Goal: Complete application form: Complete application form

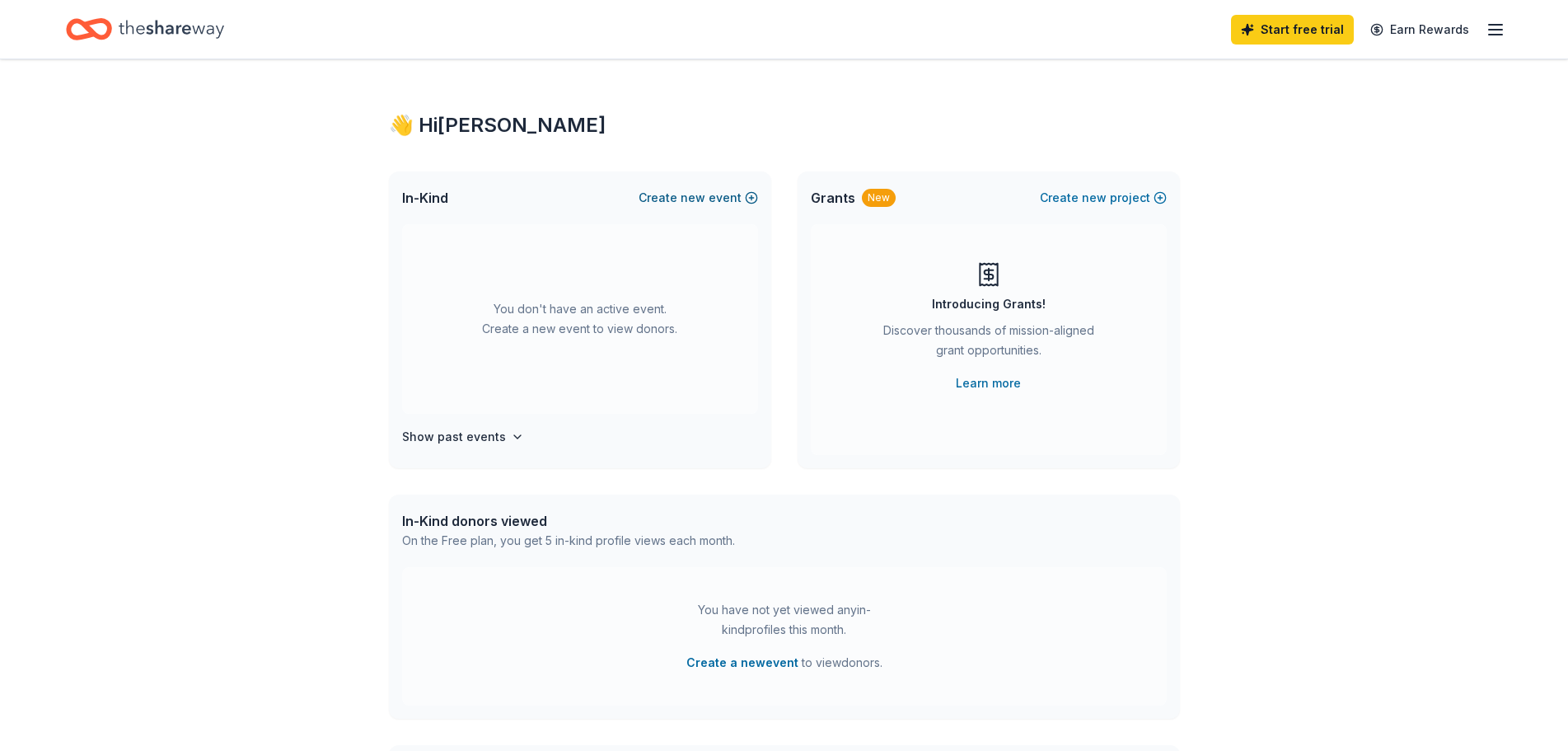
click at [709, 203] on button "Create new event" at bounding box center [698, 198] width 120 height 20
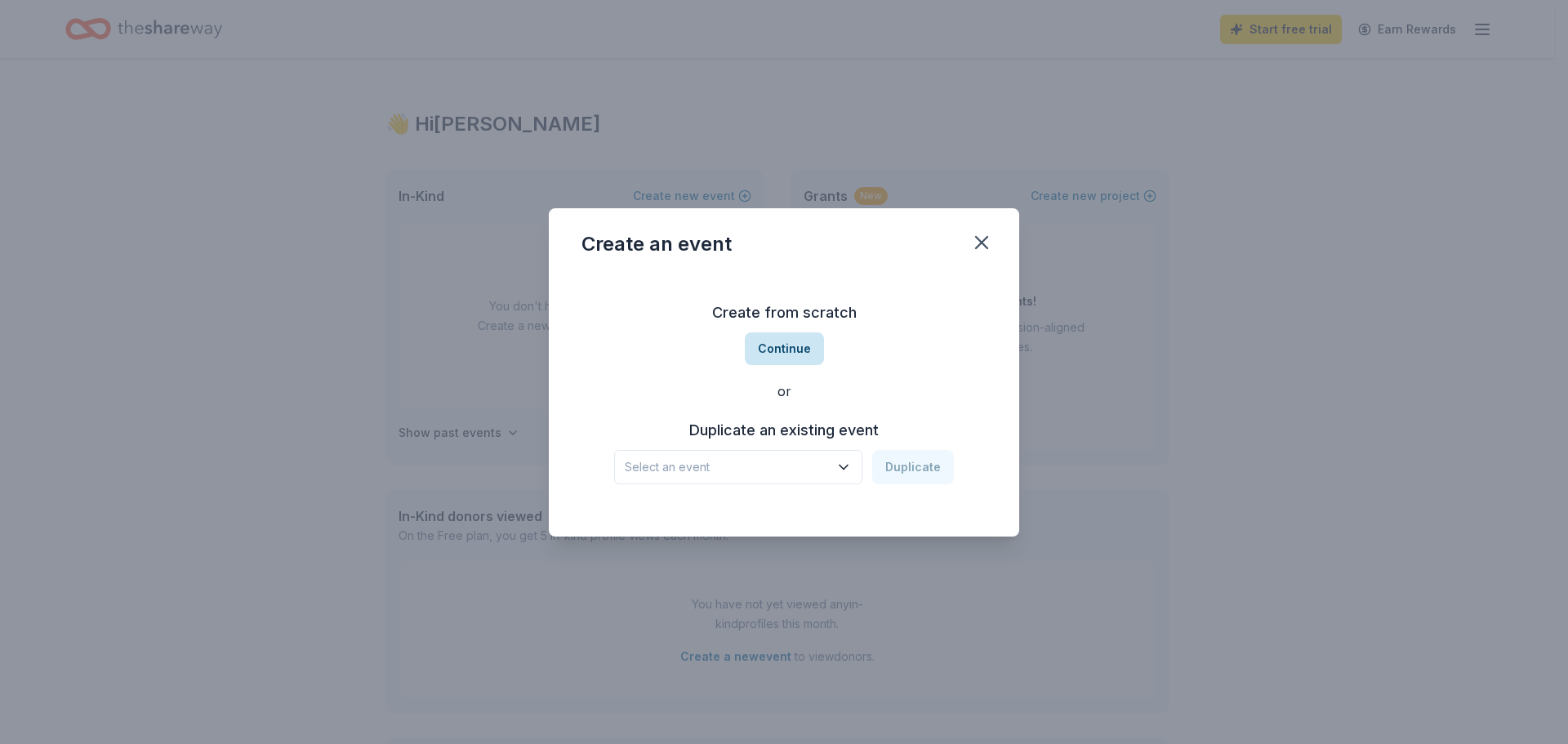
click at [781, 353] on button "Continue" at bounding box center [784, 348] width 79 height 33
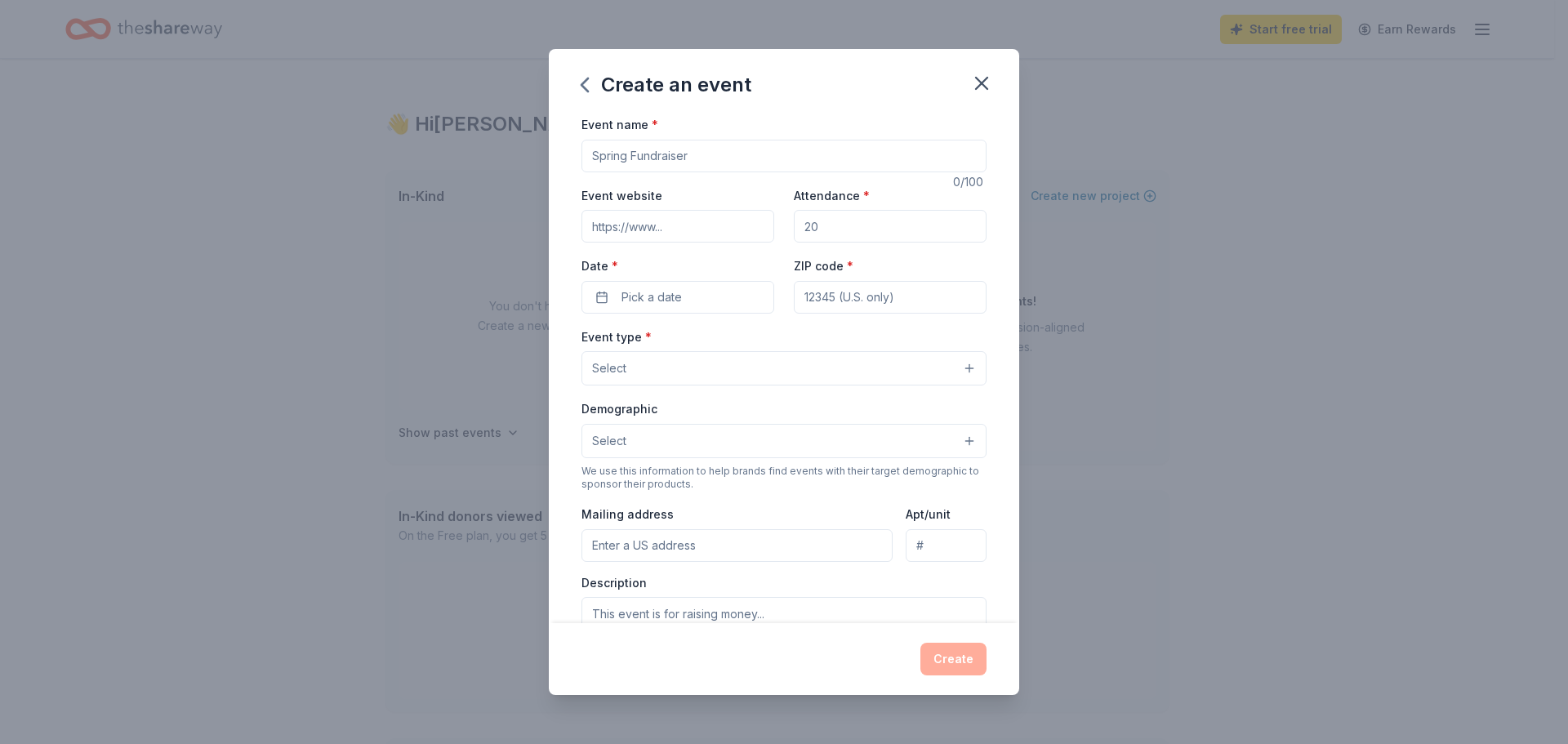
click at [651, 166] on input "Event name *" at bounding box center [784, 155] width 405 height 33
type input "Parent Teacher Fundraiser"
drag, startPoint x: 810, startPoint y: 237, endPoint x: 757, endPoint y: 255, distance: 56.0
click at [757, 255] on div "Event website Attendance * Date * Pick a date ZIP code *" at bounding box center [784, 249] width 405 height 128
type input "40"
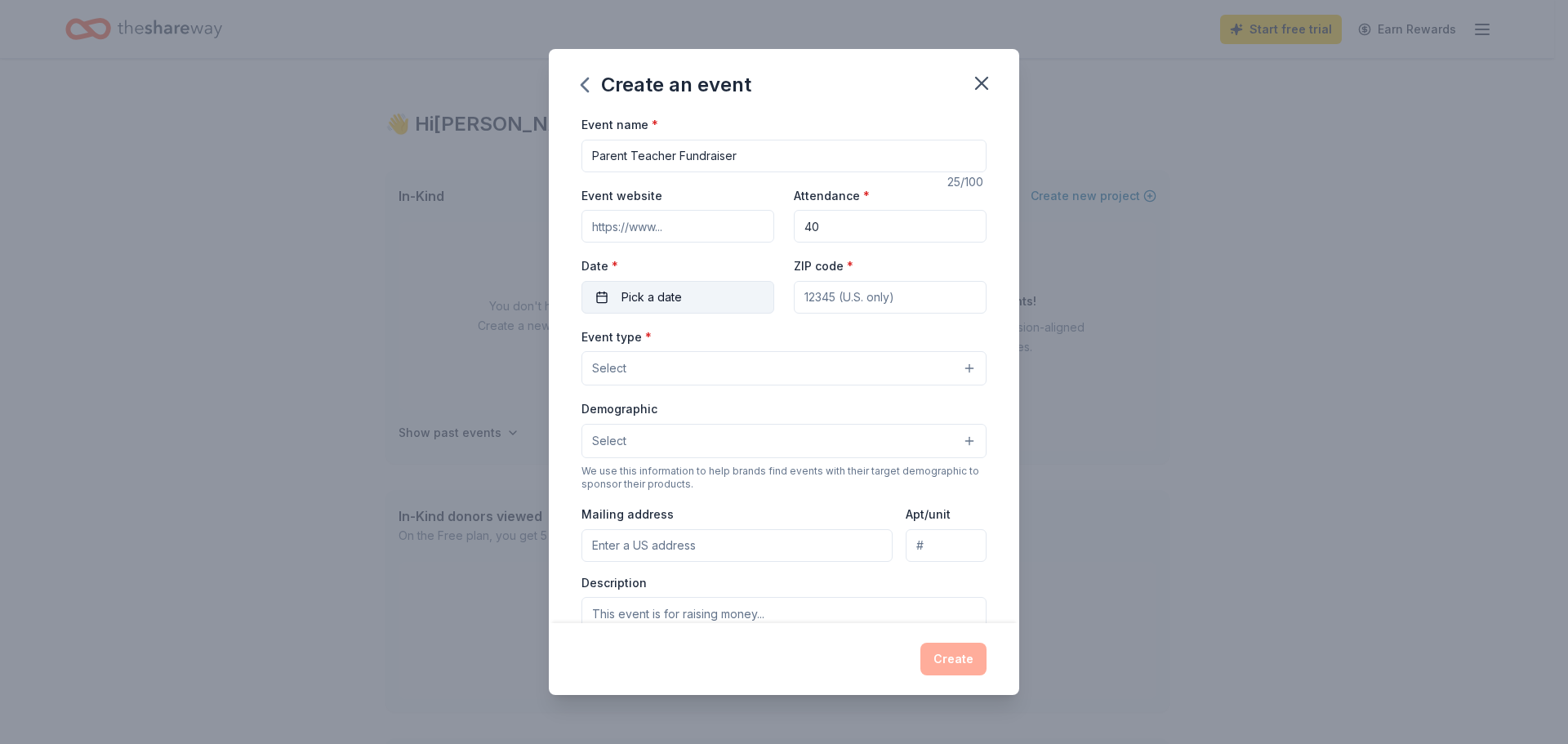
click at [634, 306] on span "Pick a date" at bounding box center [651, 297] width 61 height 19
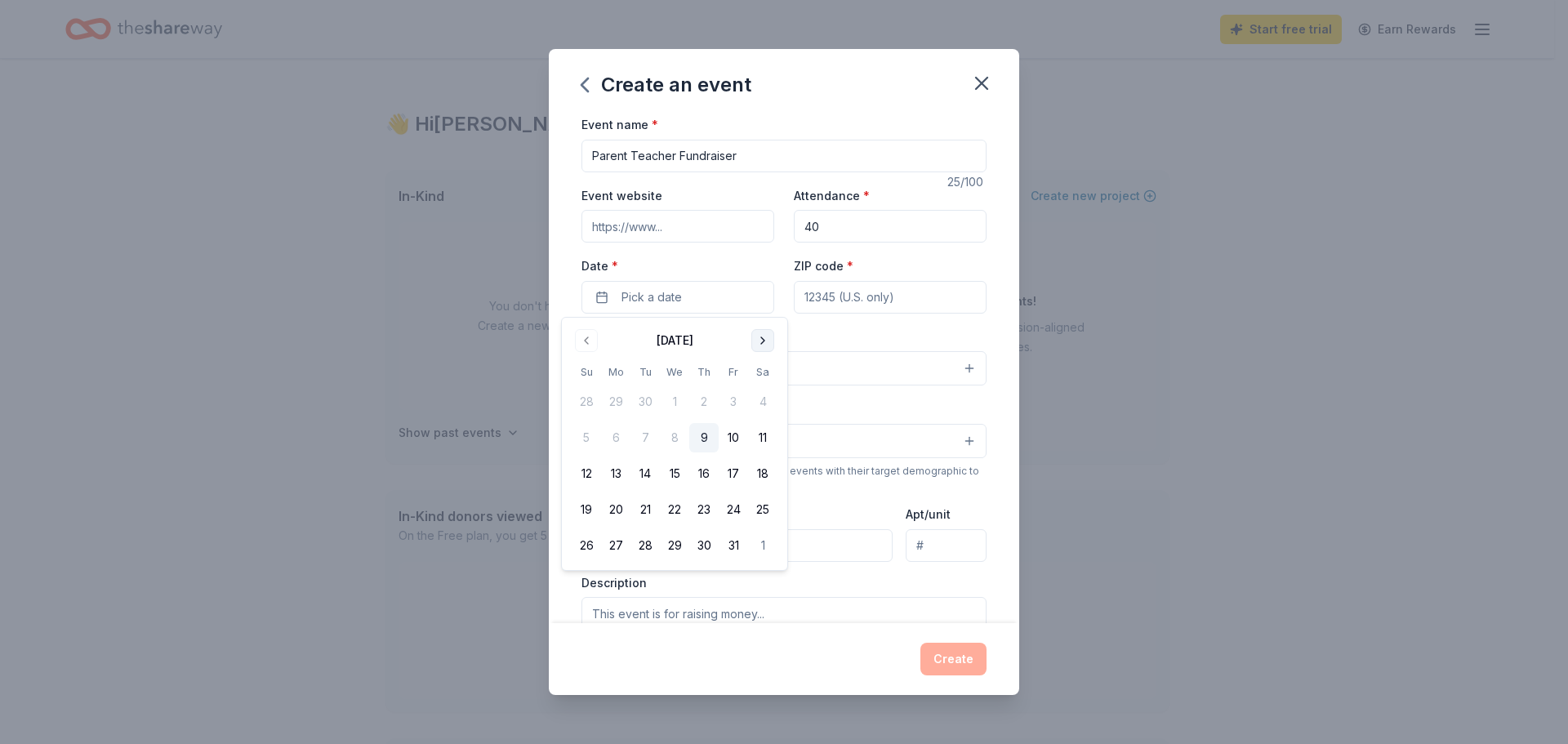
click at [760, 347] on button "Go to next month" at bounding box center [762, 341] width 23 height 23
click at [652, 512] on button "18" at bounding box center [645, 509] width 29 height 29
click at [847, 306] on input "ZIP code *" at bounding box center [889, 297] width 192 height 33
type input "80030"
click at [690, 376] on button "Select" at bounding box center [784, 368] width 405 height 34
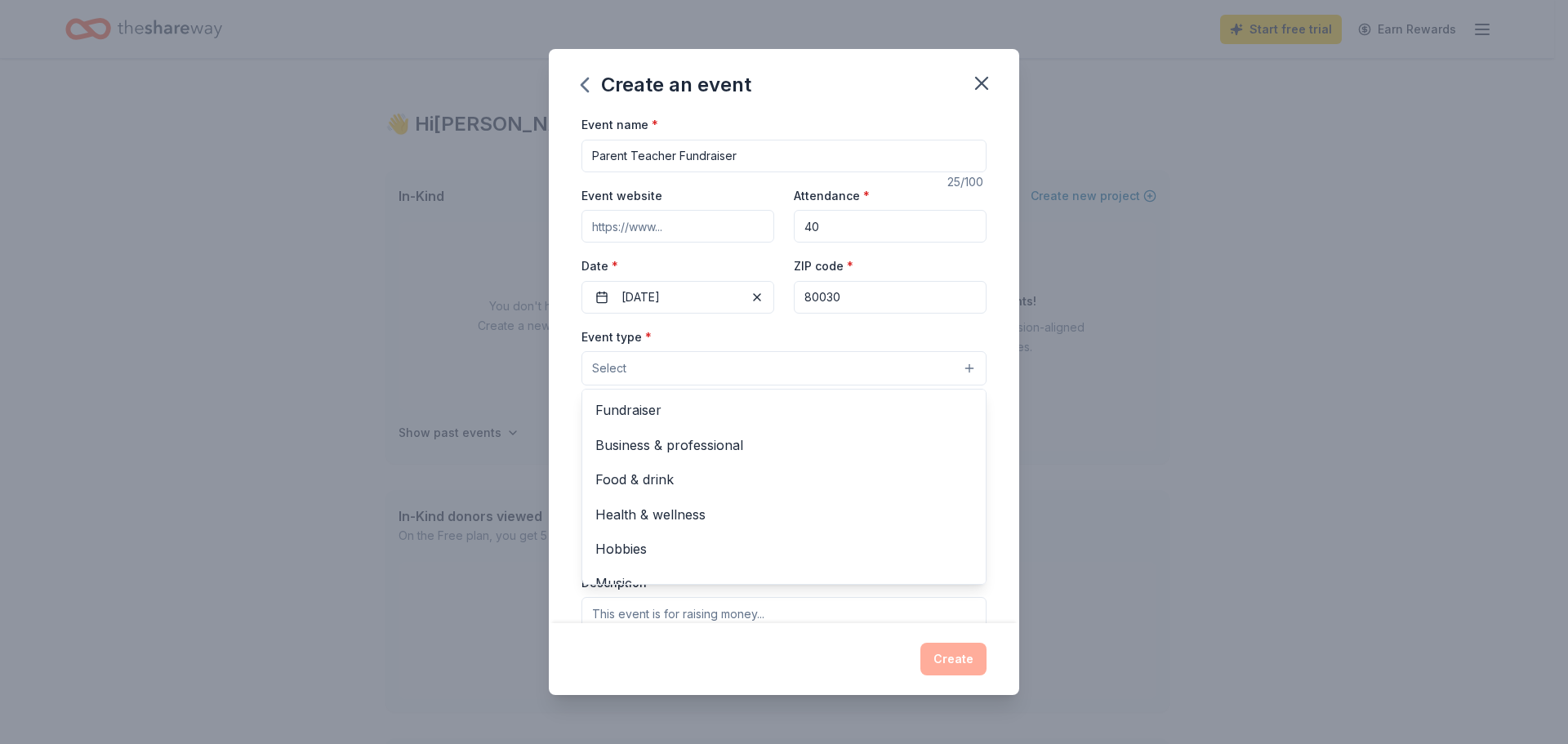
drag, startPoint x: 745, startPoint y: 154, endPoint x: 689, endPoint y: 170, distance: 58.2
click at [689, 170] on div "Event name * Parent Teacher Fundraiser 25 /100 Event website Attendance * 40 Da…" at bounding box center [784, 491] width 405 height 755
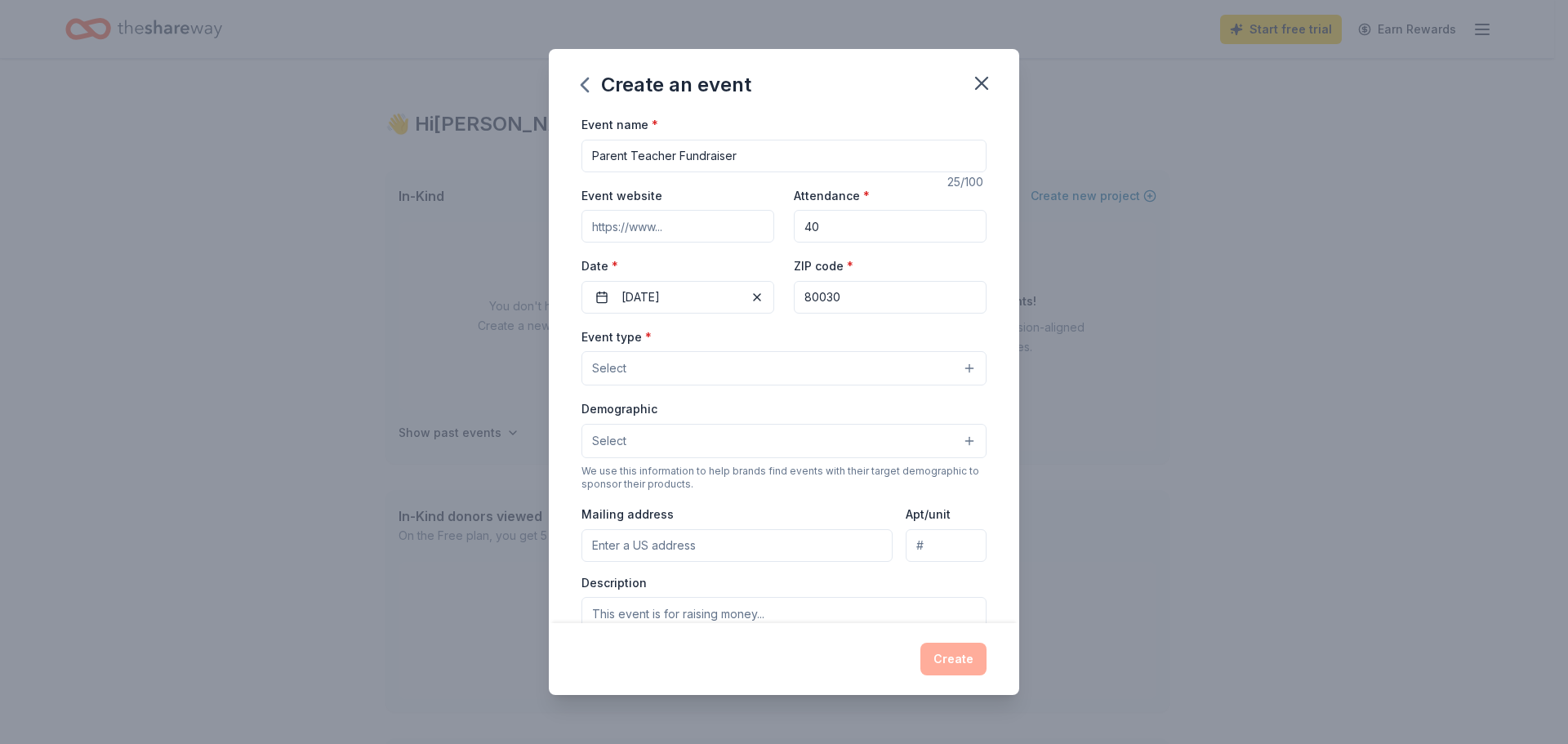
click at [759, 159] on input "Parent Teacher Fundraiser" at bounding box center [784, 155] width 405 height 33
drag, startPoint x: 695, startPoint y: 170, endPoint x: 679, endPoint y: 177, distance: 17.5
click at [679, 173] on div "Event name * Parent Teacher Fundraiser 25 /100 Event website Attendance * 40 Da…" at bounding box center [784, 491] width 405 height 755
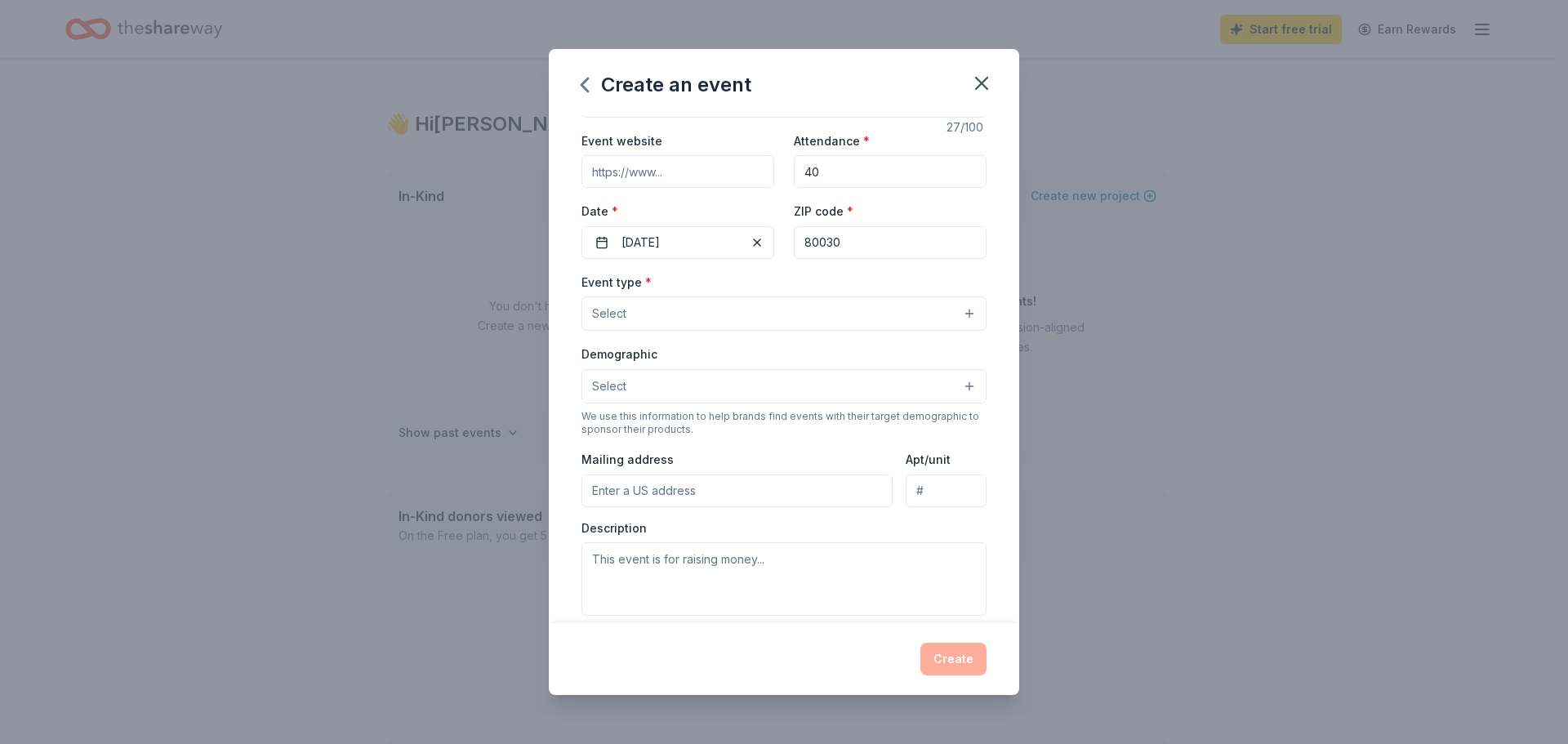
scroll to position [27, 0]
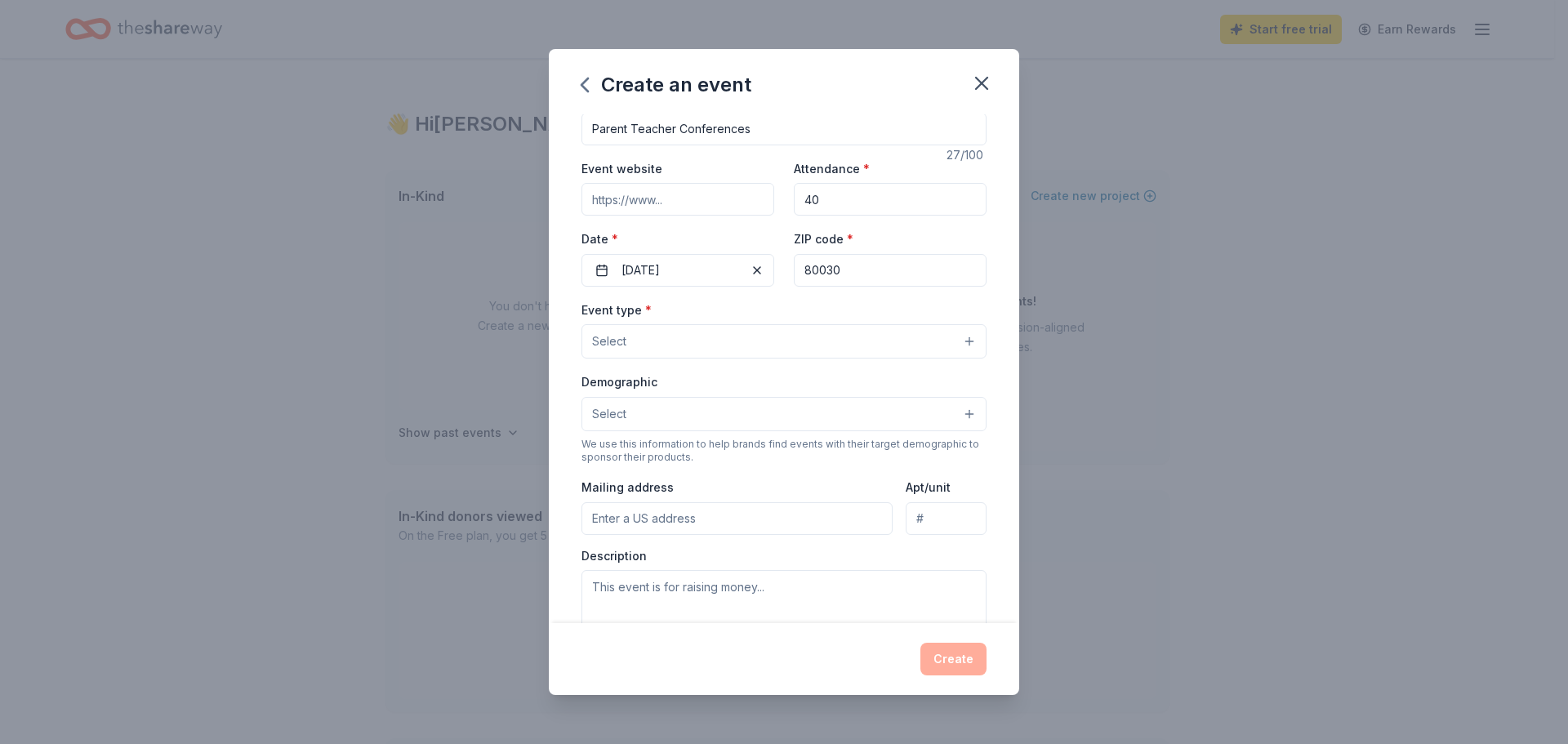
type input "Parent Teacher Conferences"
click at [702, 356] on button "Select" at bounding box center [784, 341] width 405 height 34
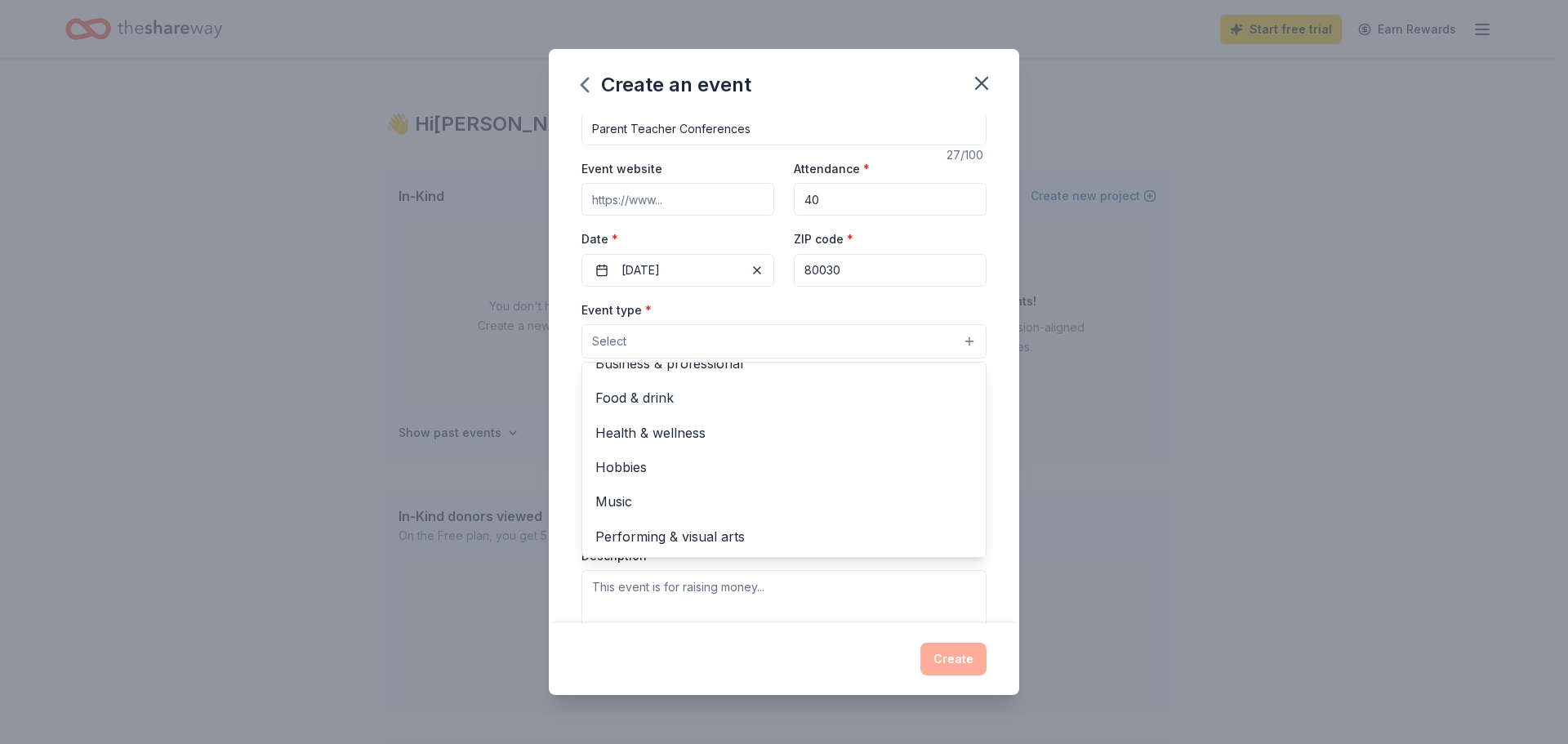
scroll to position [0, 0]
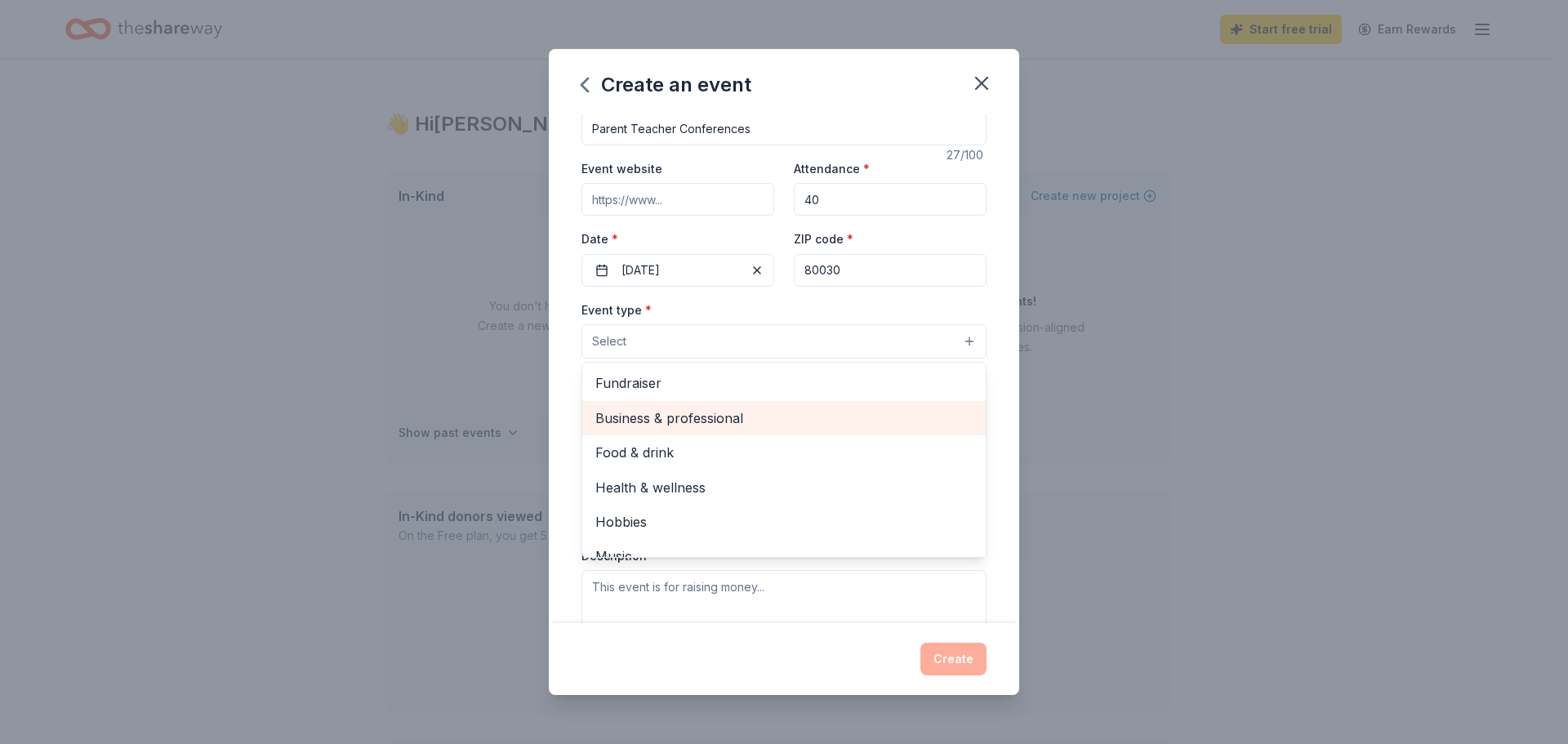
click at [678, 431] on div "Business & professional" at bounding box center [784, 417] width 403 height 34
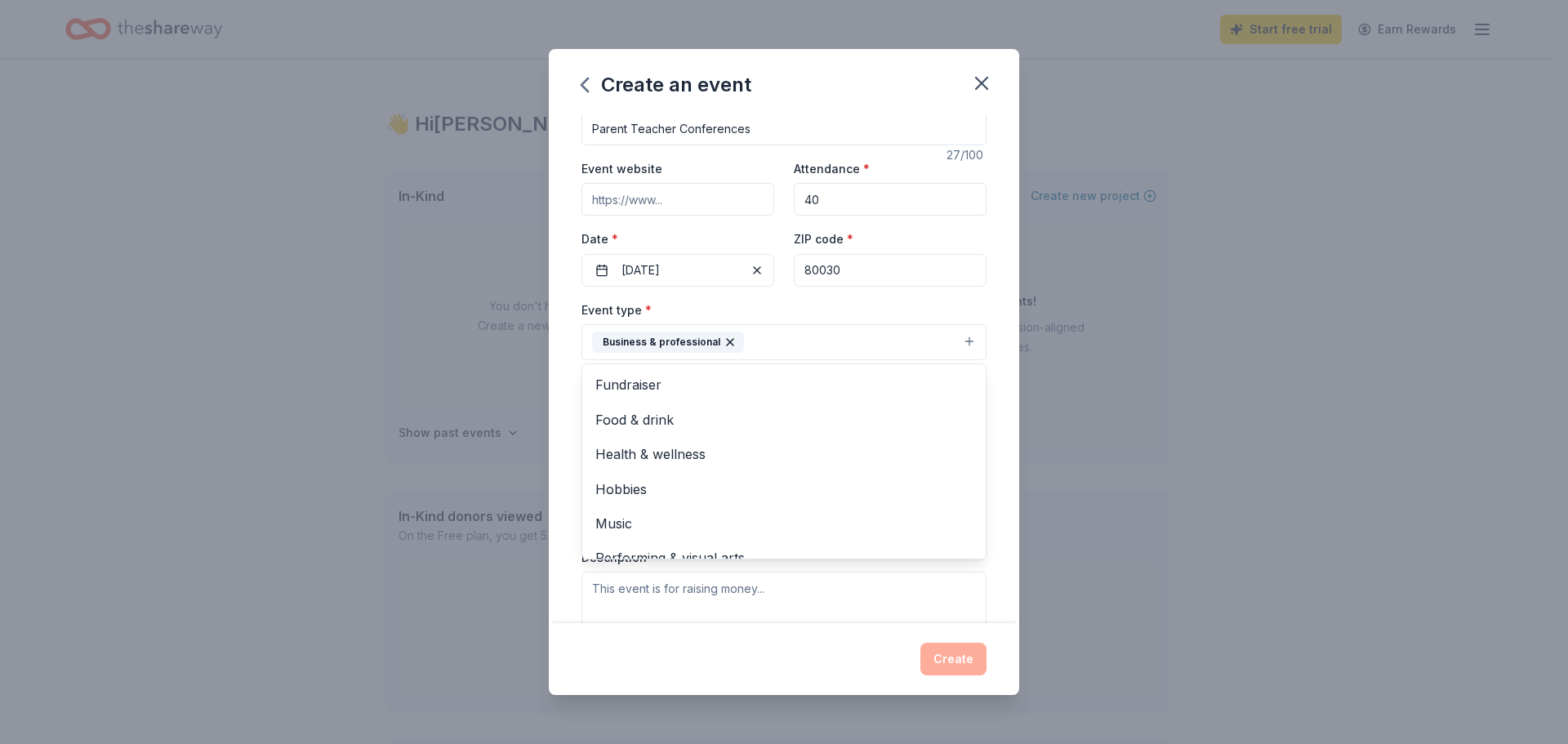
click at [766, 322] on div "Event type * Business & professional Fundraiser Food & drink Health & wellness …" at bounding box center [784, 330] width 405 height 61
click at [792, 425] on button "Select" at bounding box center [784, 415] width 405 height 34
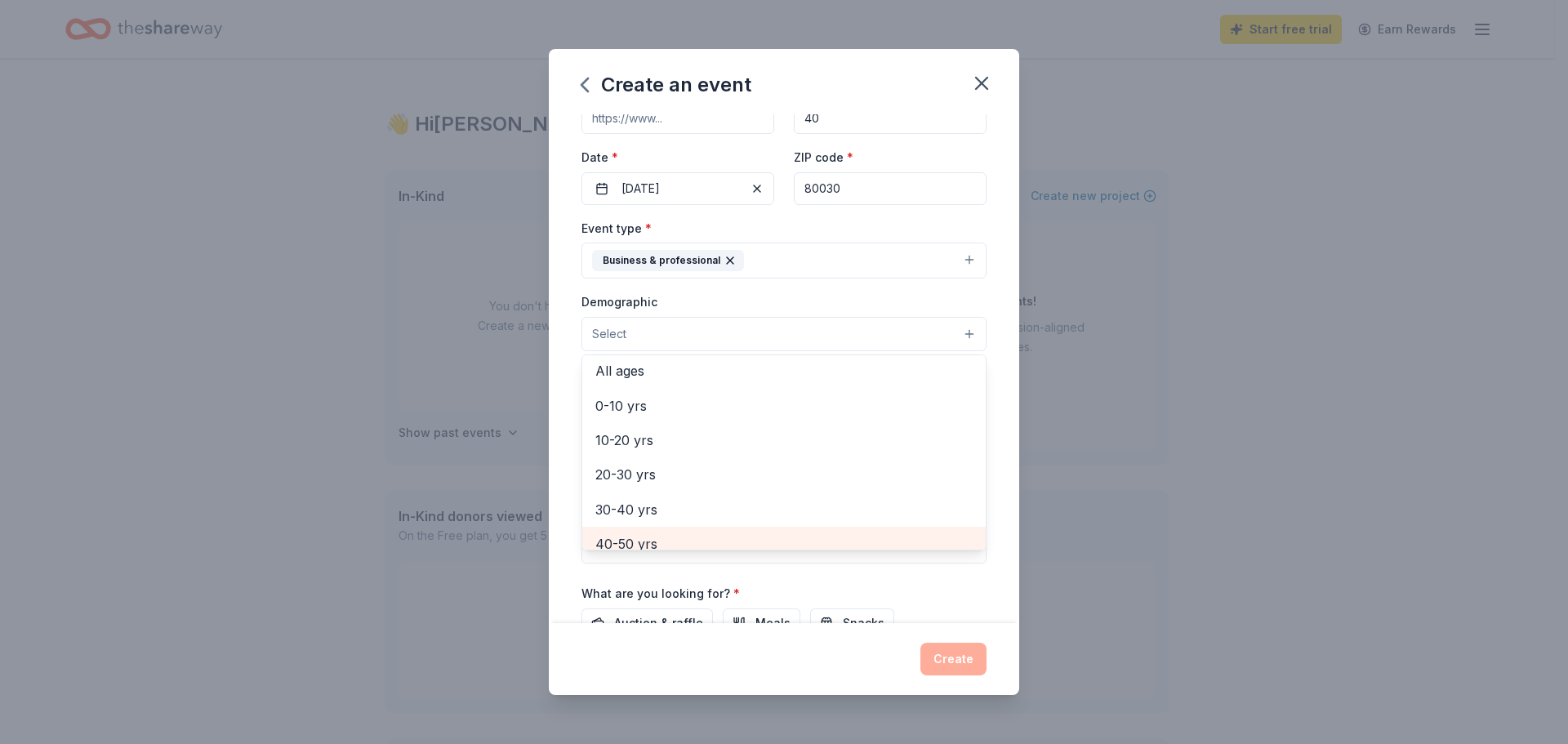
scroll to position [109, 0]
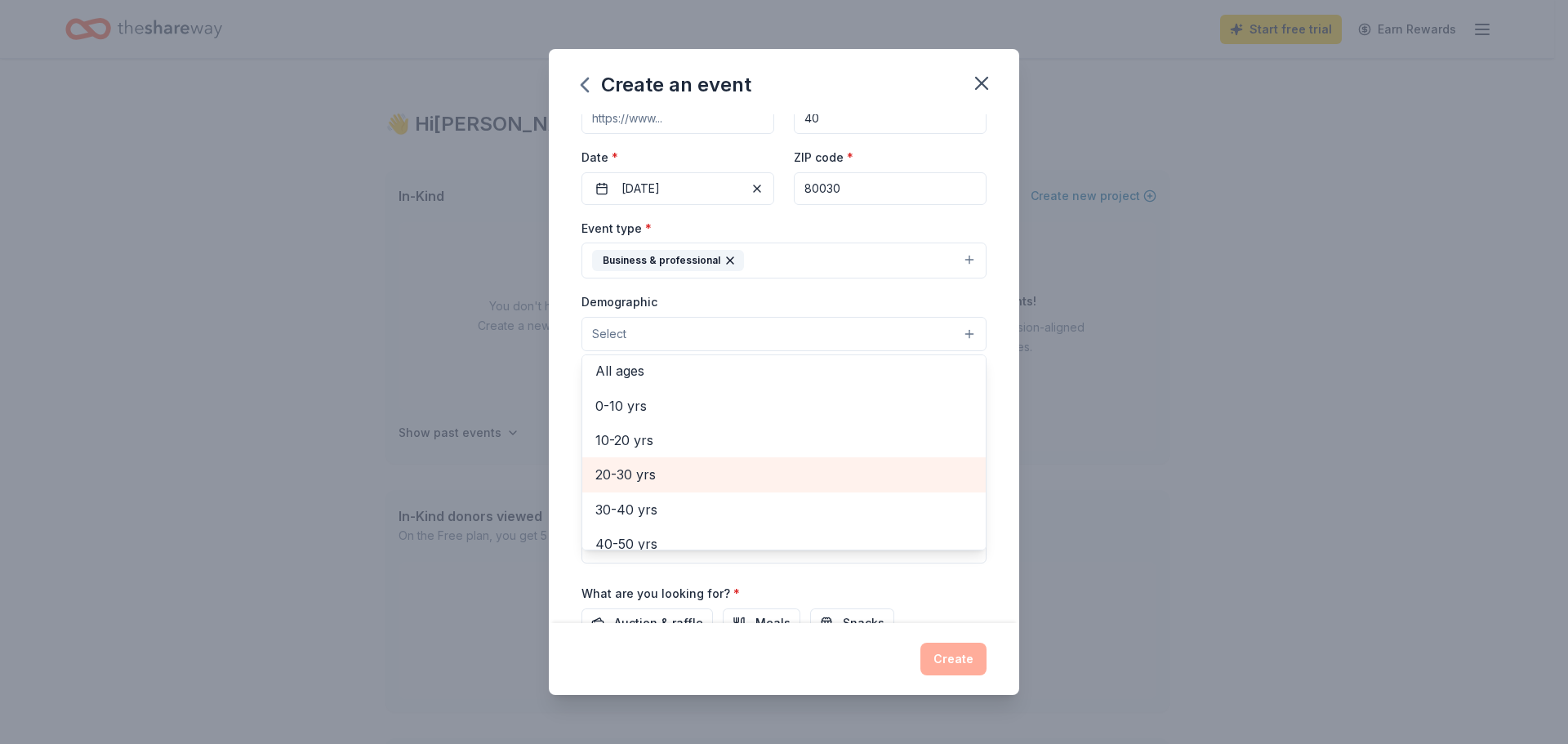
click at [673, 468] on span "20-30 yrs" at bounding box center [784, 474] width 377 height 21
click at [668, 485] on span "30-40 yrs" at bounding box center [784, 476] width 377 height 21
click at [954, 264] on div "Event type * Business & professional Demographic 20-30 yrs 30-40 yrs All gender…" at bounding box center [784, 391] width 405 height 347
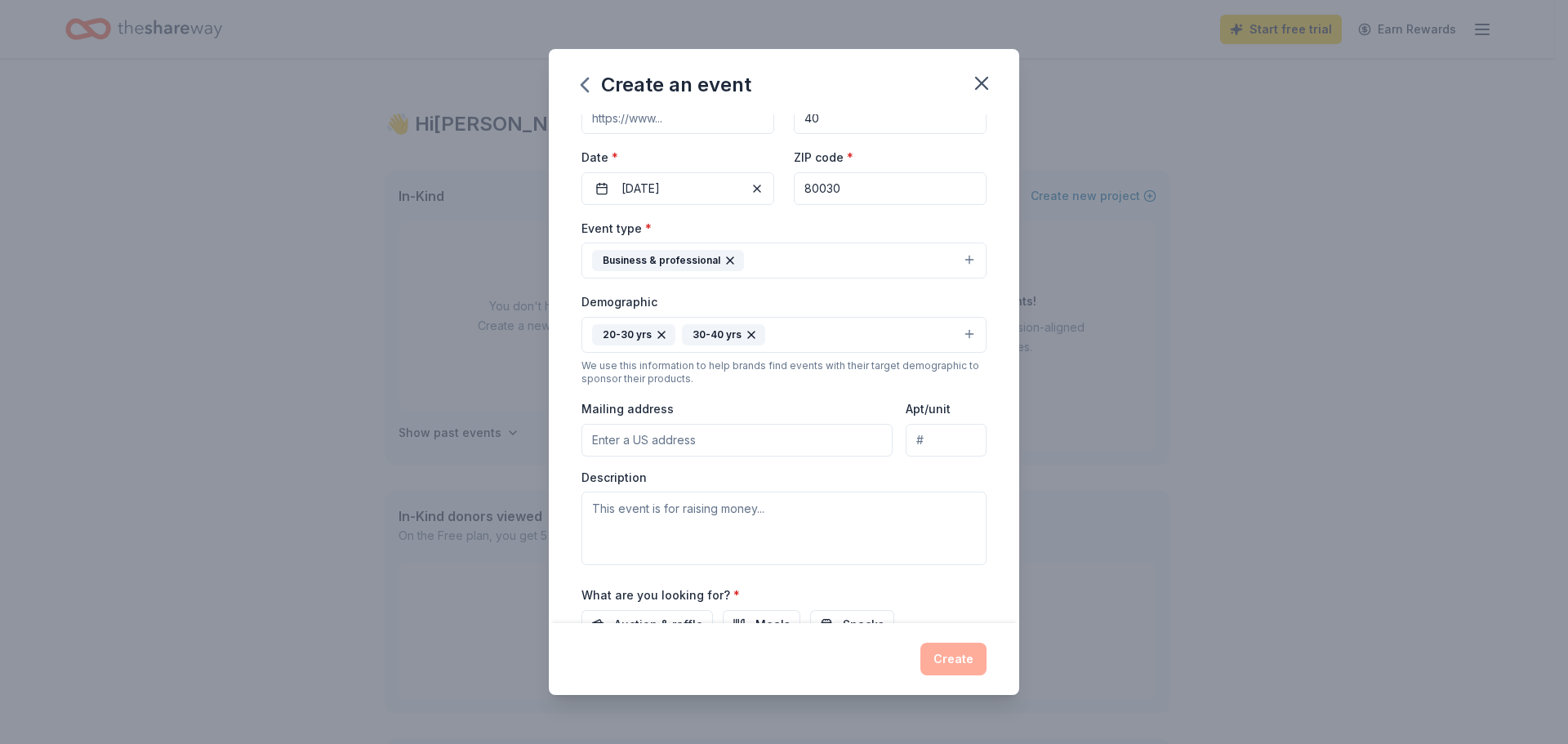
click at [734, 261] on div "Business & professional" at bounding box center [668, 260] width 152 height 21
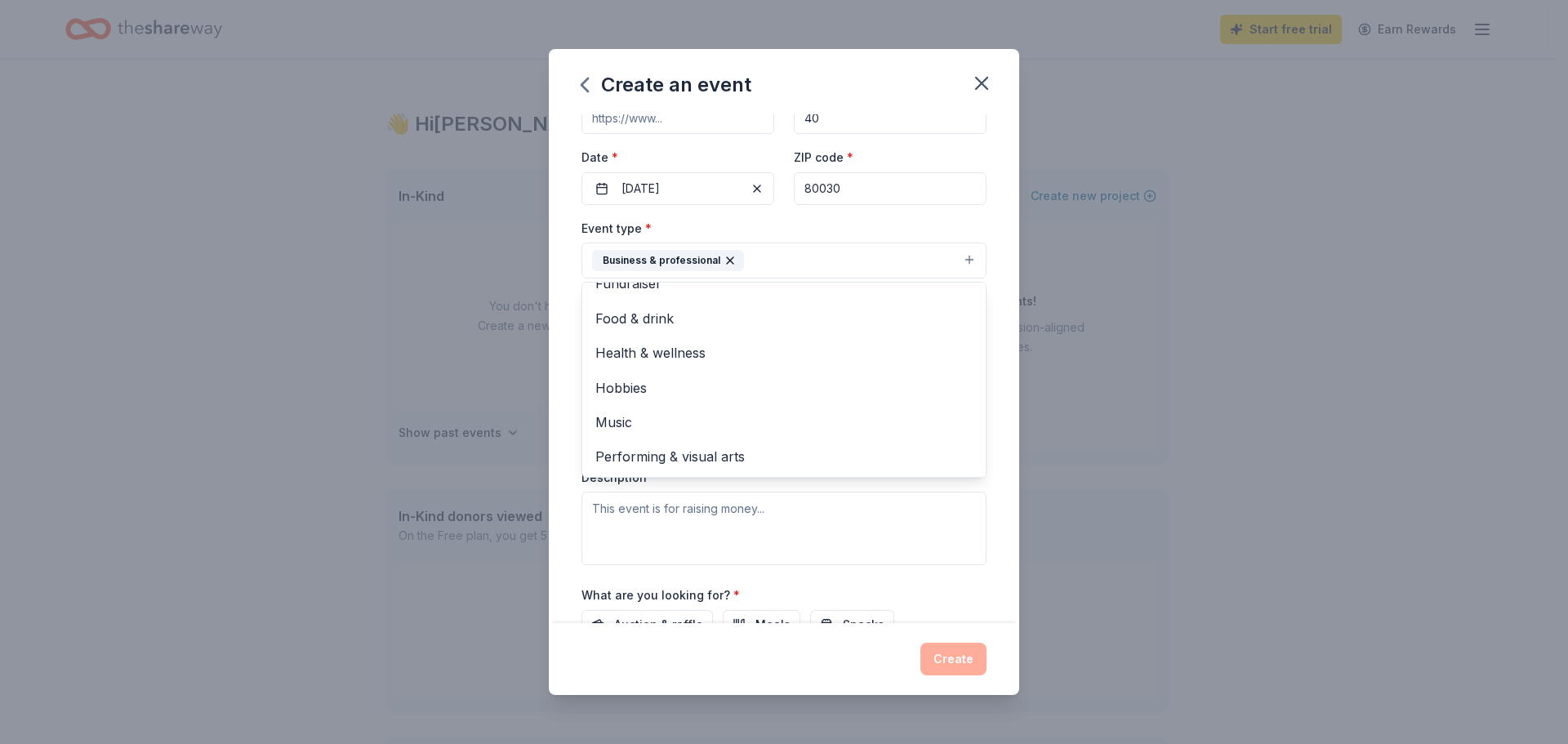
scroll to position [0, 0]
click at [574, 454] on div "Event name * Parent Teacher Conferences 27 /100 Event website Attendance * 40 D…" at bounding box center [784, 368] width 470 height 509
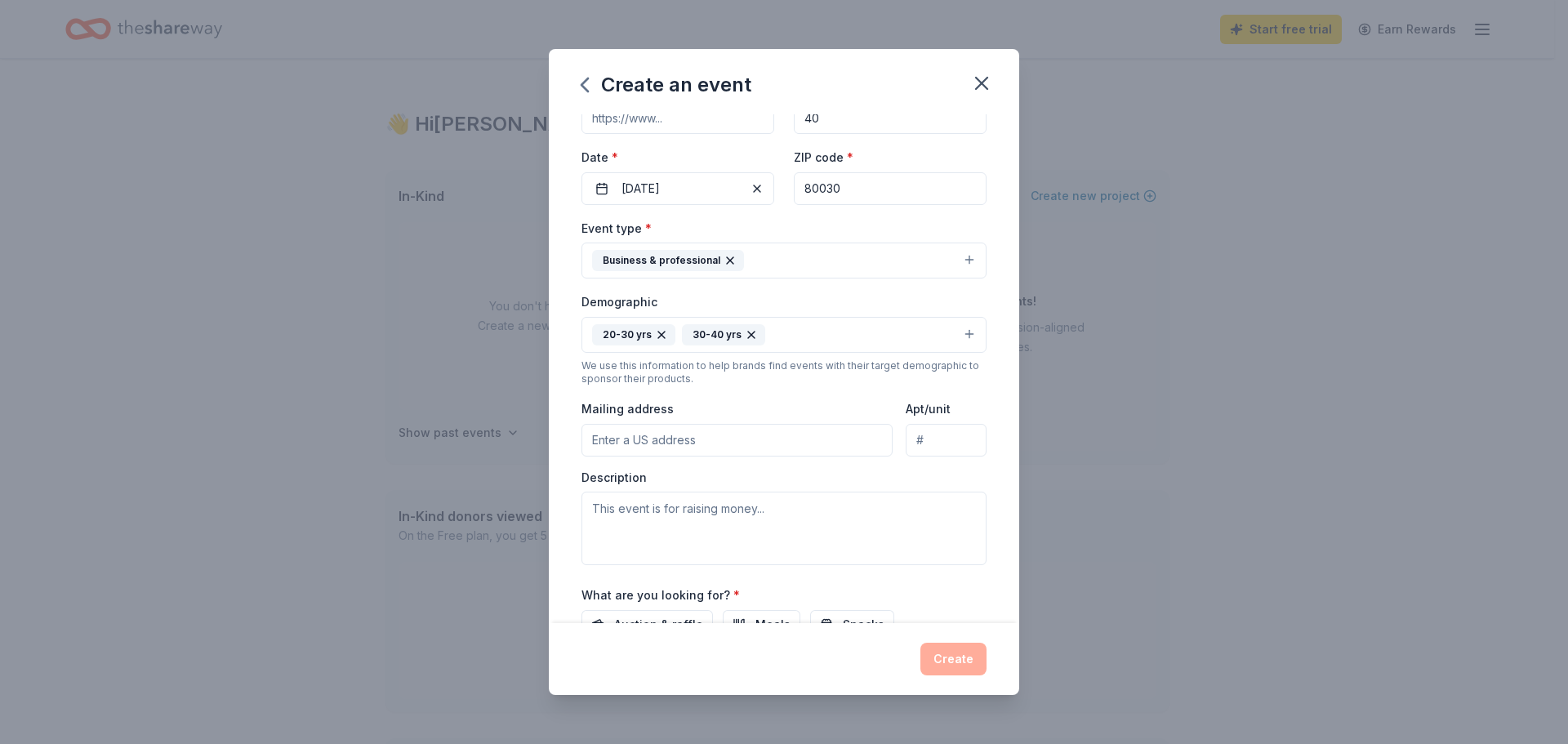
click at [713, 443] on input "Mailing address" at bounding box center [737, 439] width 311 height 33
type input "[STREET_ADDRESS][PERSON_NAME]"
click at [706, 510] on textarea at bounding box center [784, 529] width 405 height 74
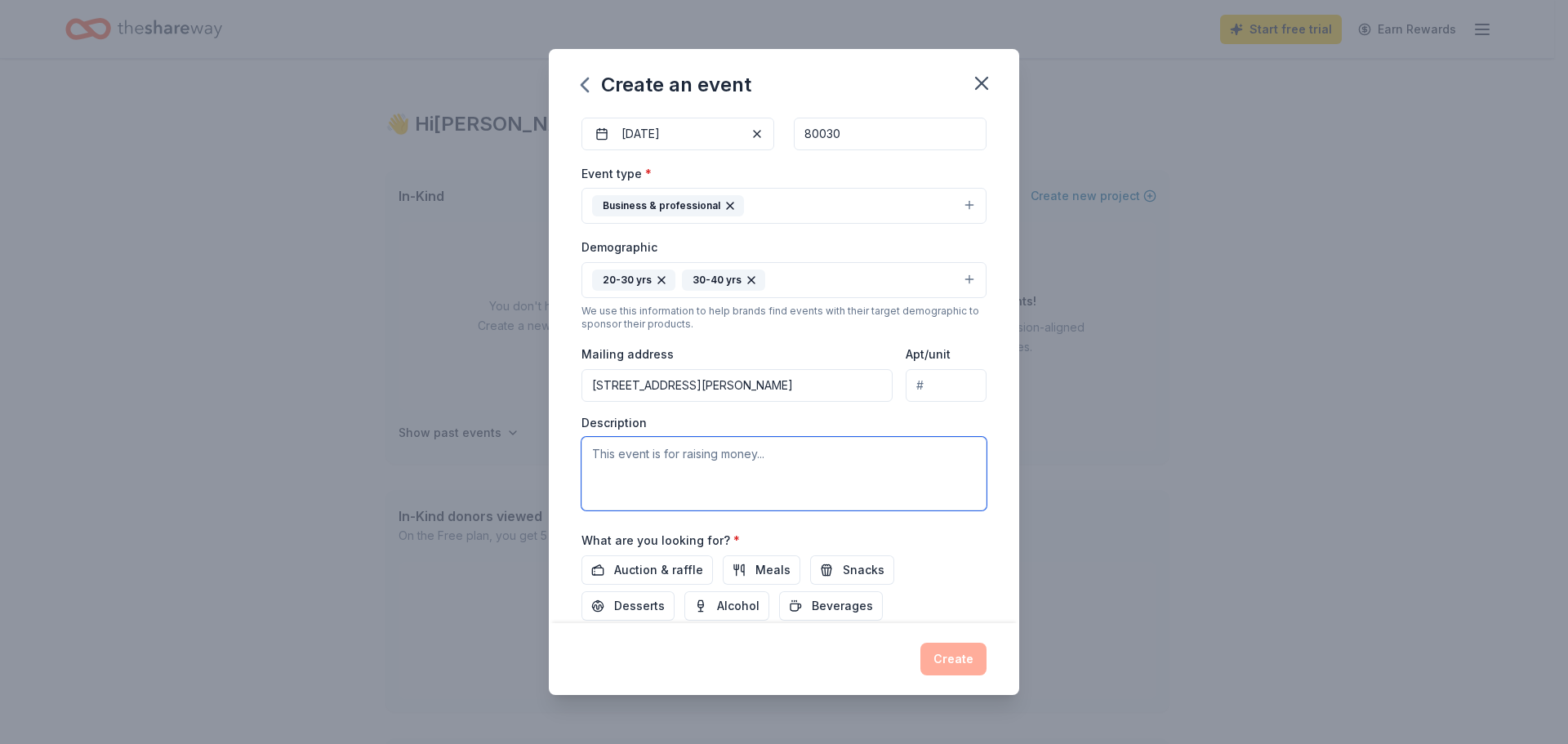
scroll to position [249, 0]
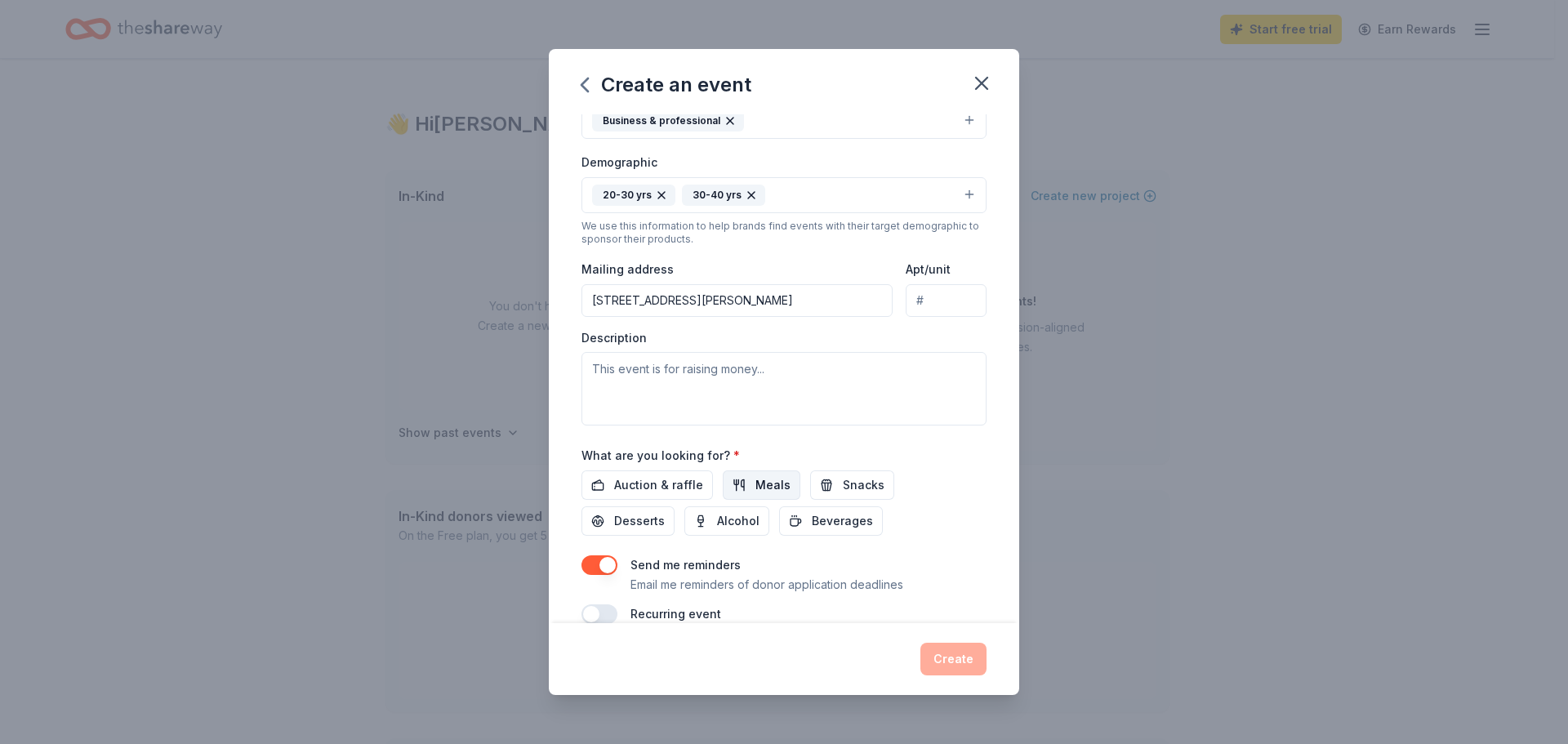
click at [744, 492] on button "Meals" at bounding box center [762, 484] width 77 height 29
click at [842, 484] on span "Snacks" at bounding box center [863, 485] width 41 height 19
click at [625, 527] on span "Desserts" at bounding box center [639, 521] width 51 height 19
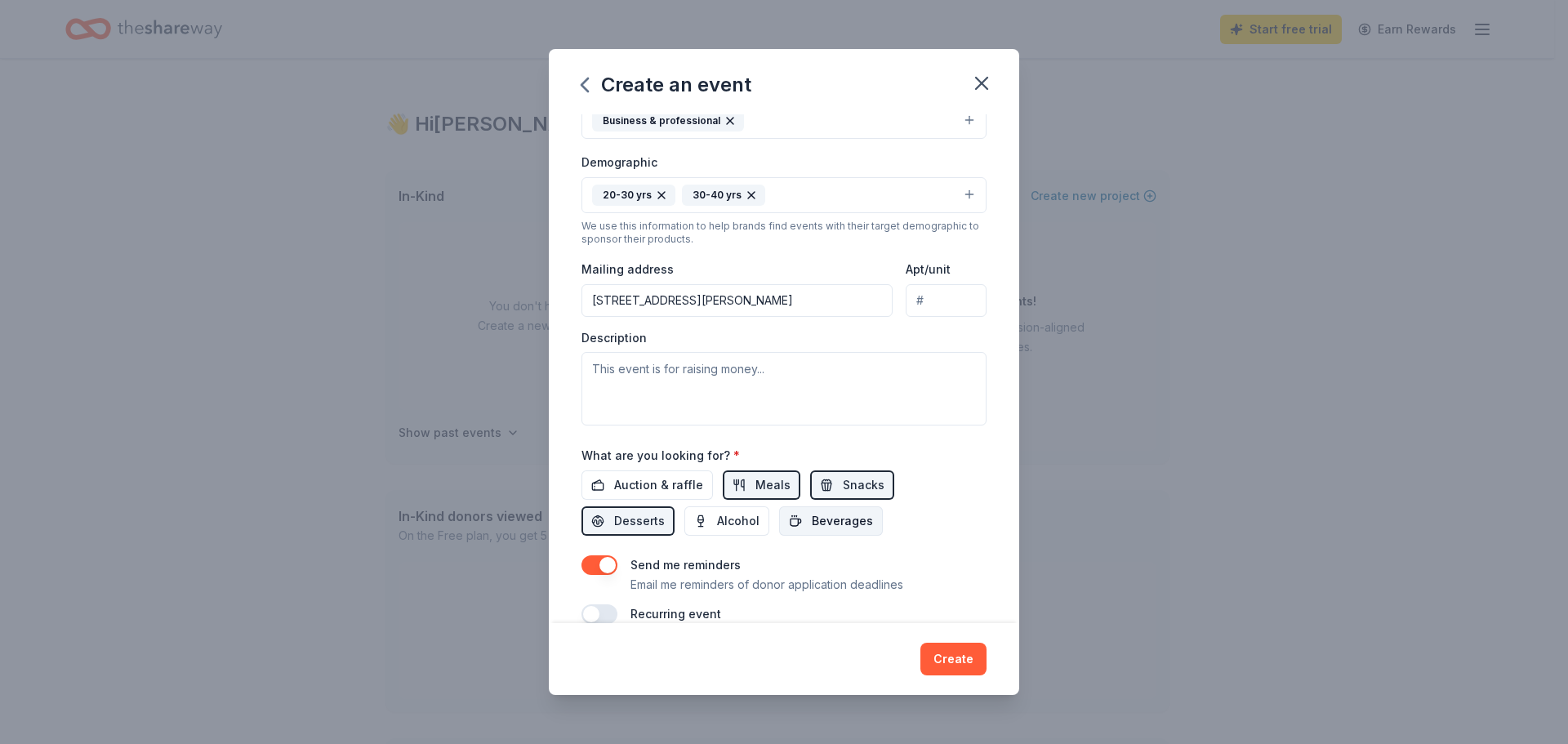
click at [828, 529] on span "Beverages" at bounding box center [842, 521] width 61 height 19
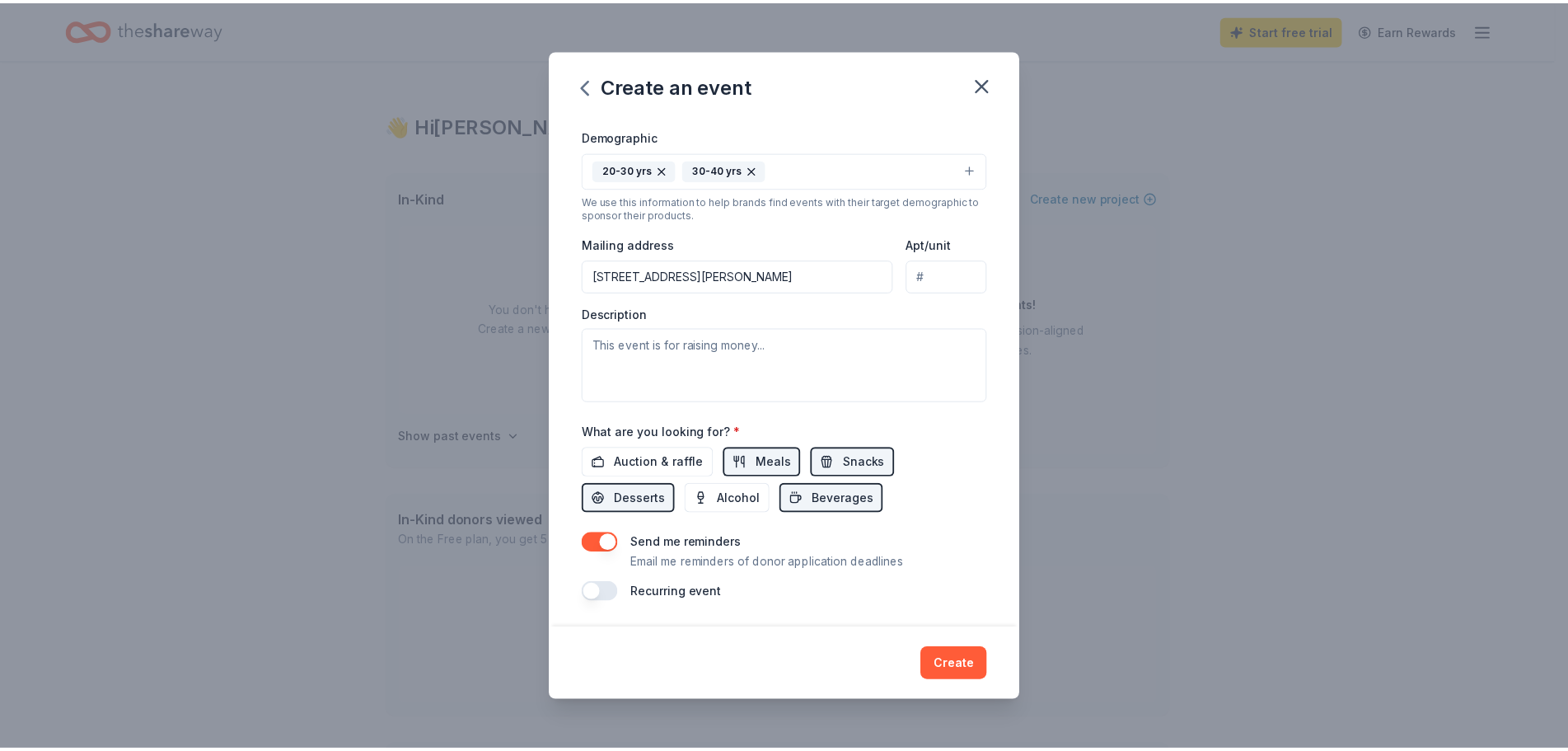
scroll to position [278, 0]
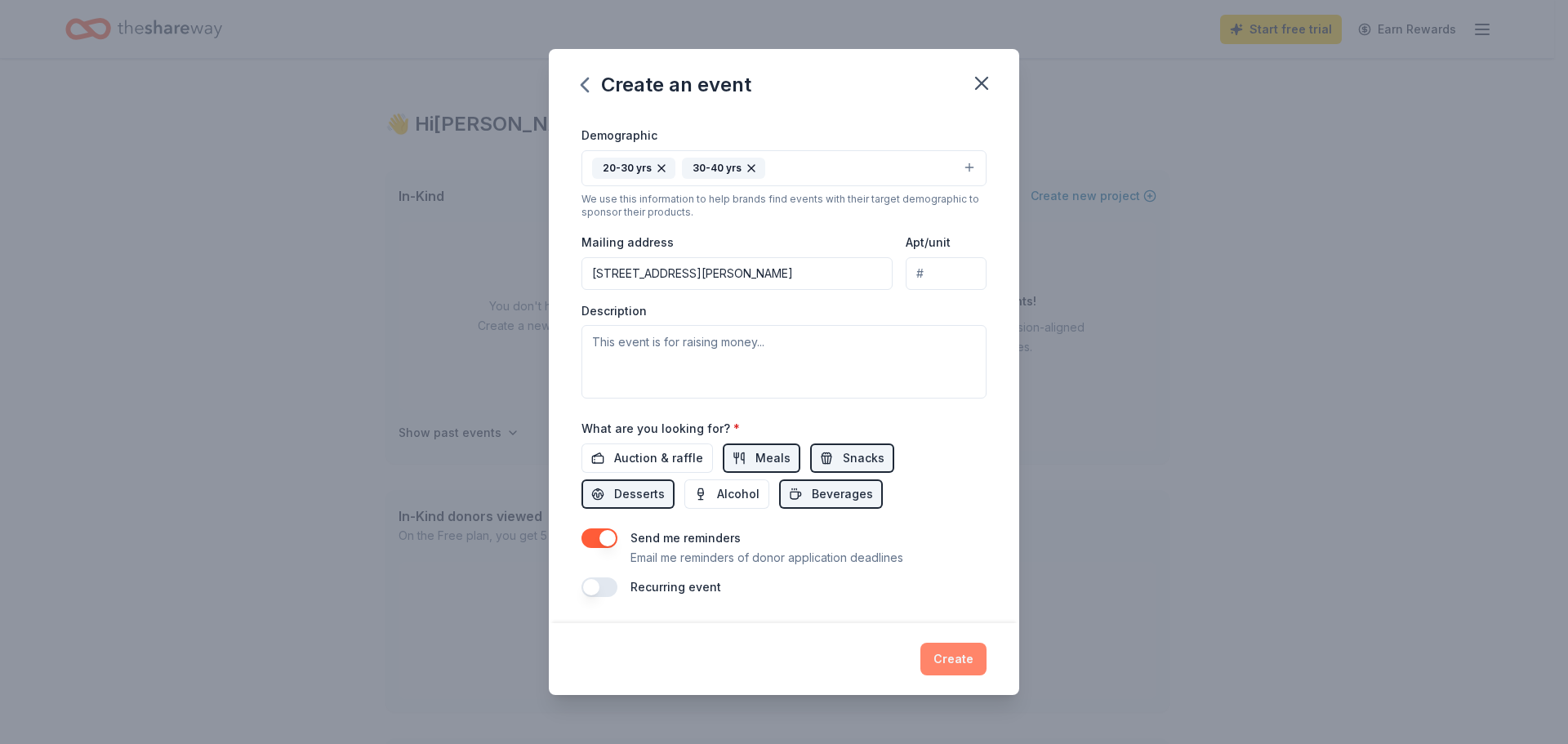
click at [956, 668] on button "Create" at bounding box center [953, 659] width 66 height 33
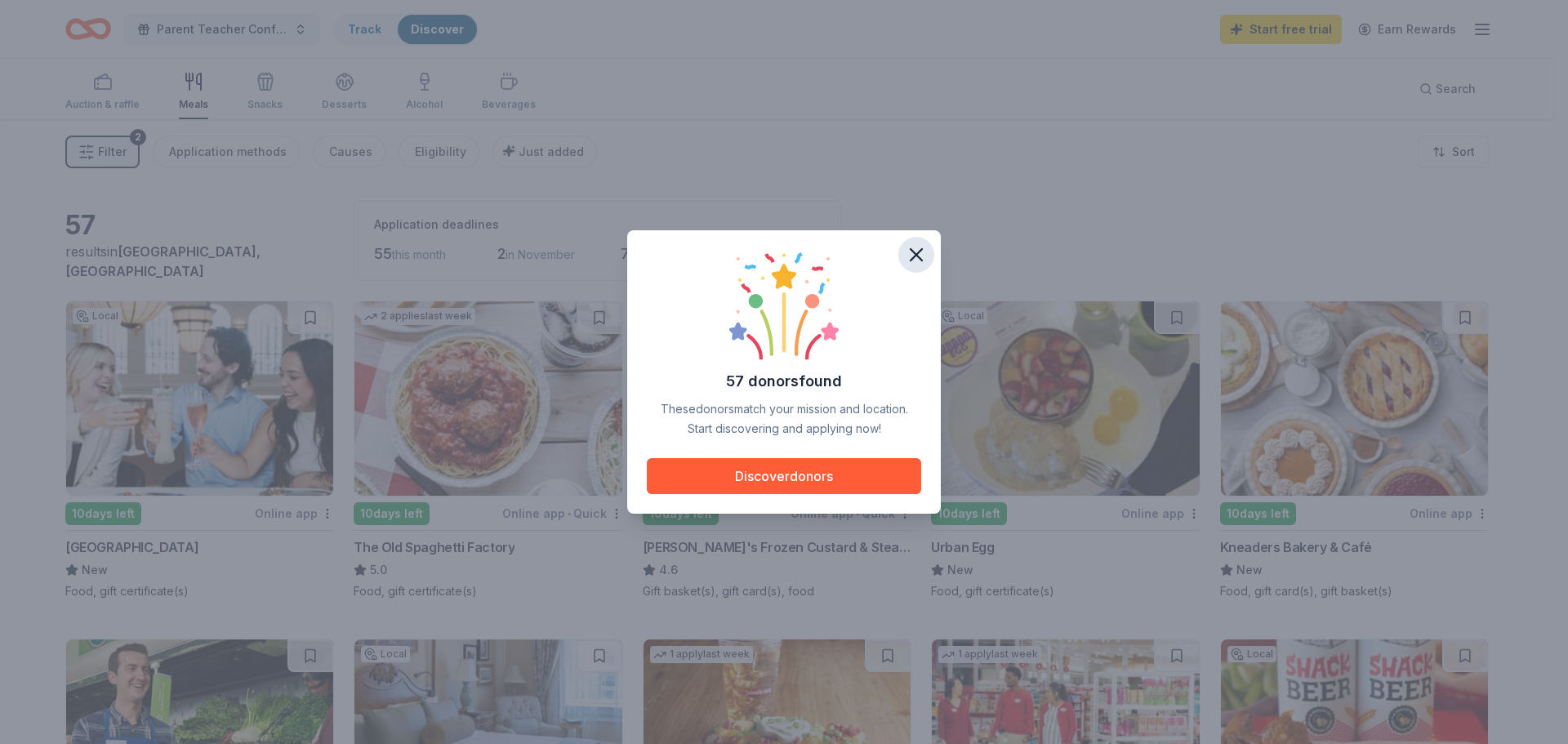
click at [907, 261] on icon "button" at bounding box center [916, 255] width 23 height 23
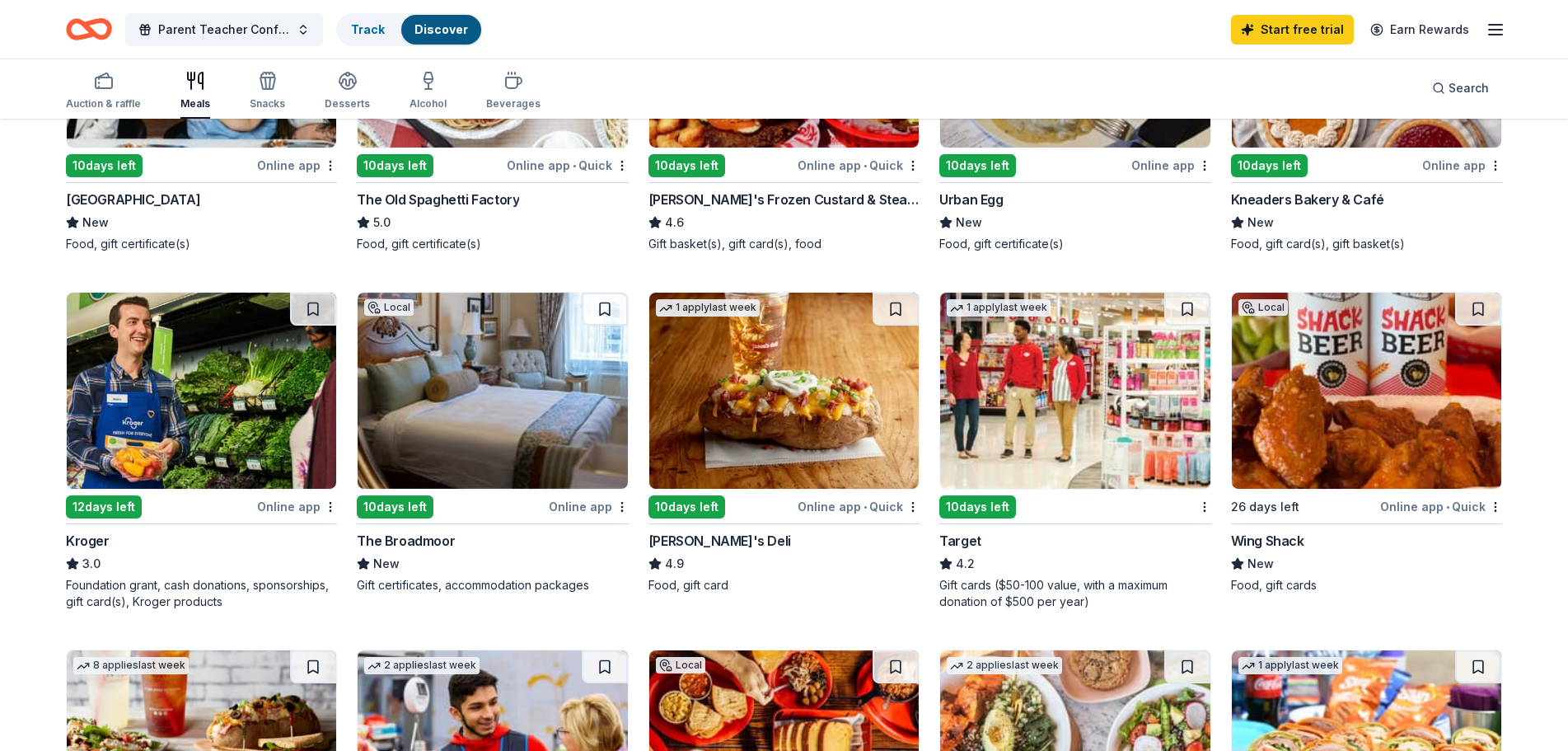
scroll to position [356, 0]
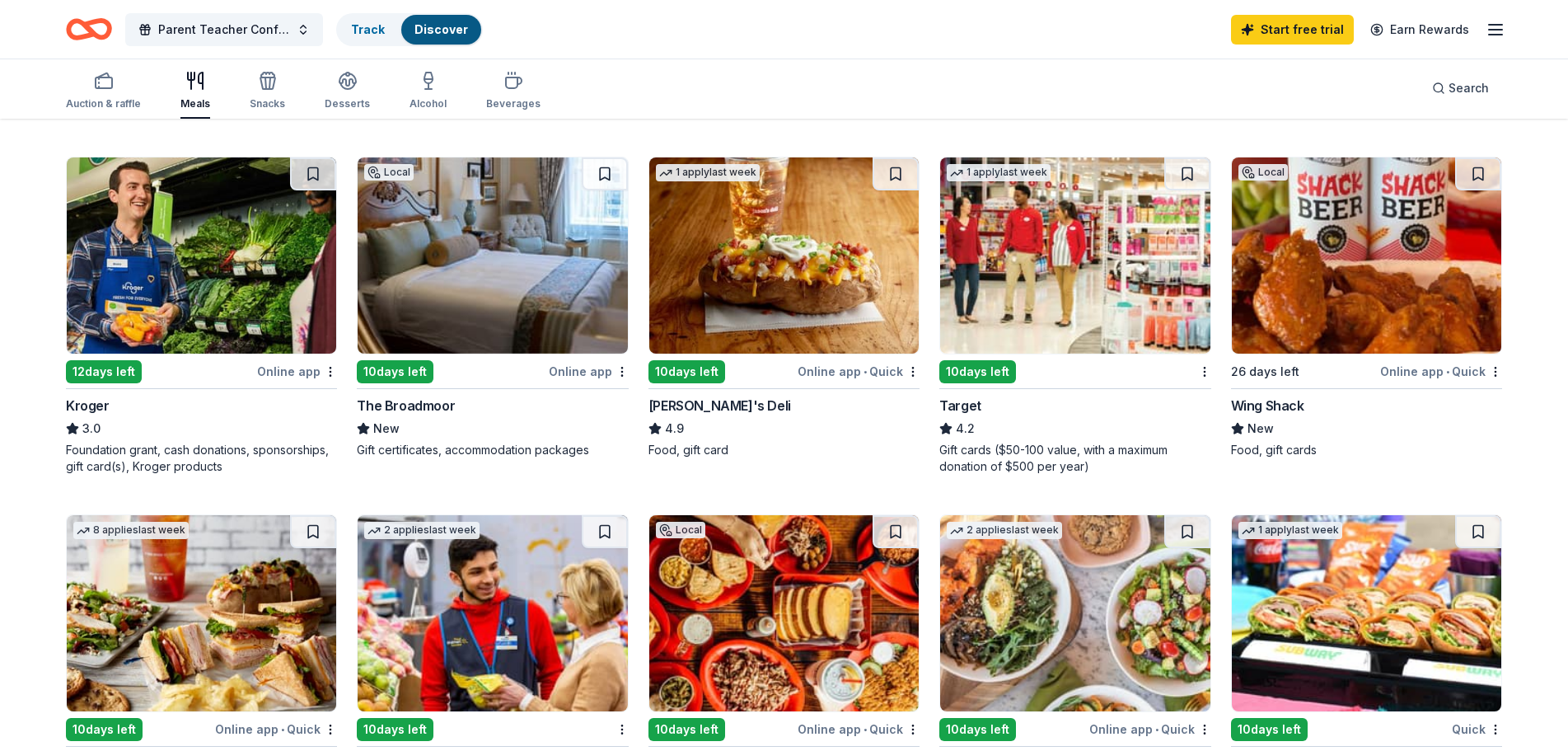
scroll to position [448, 0]
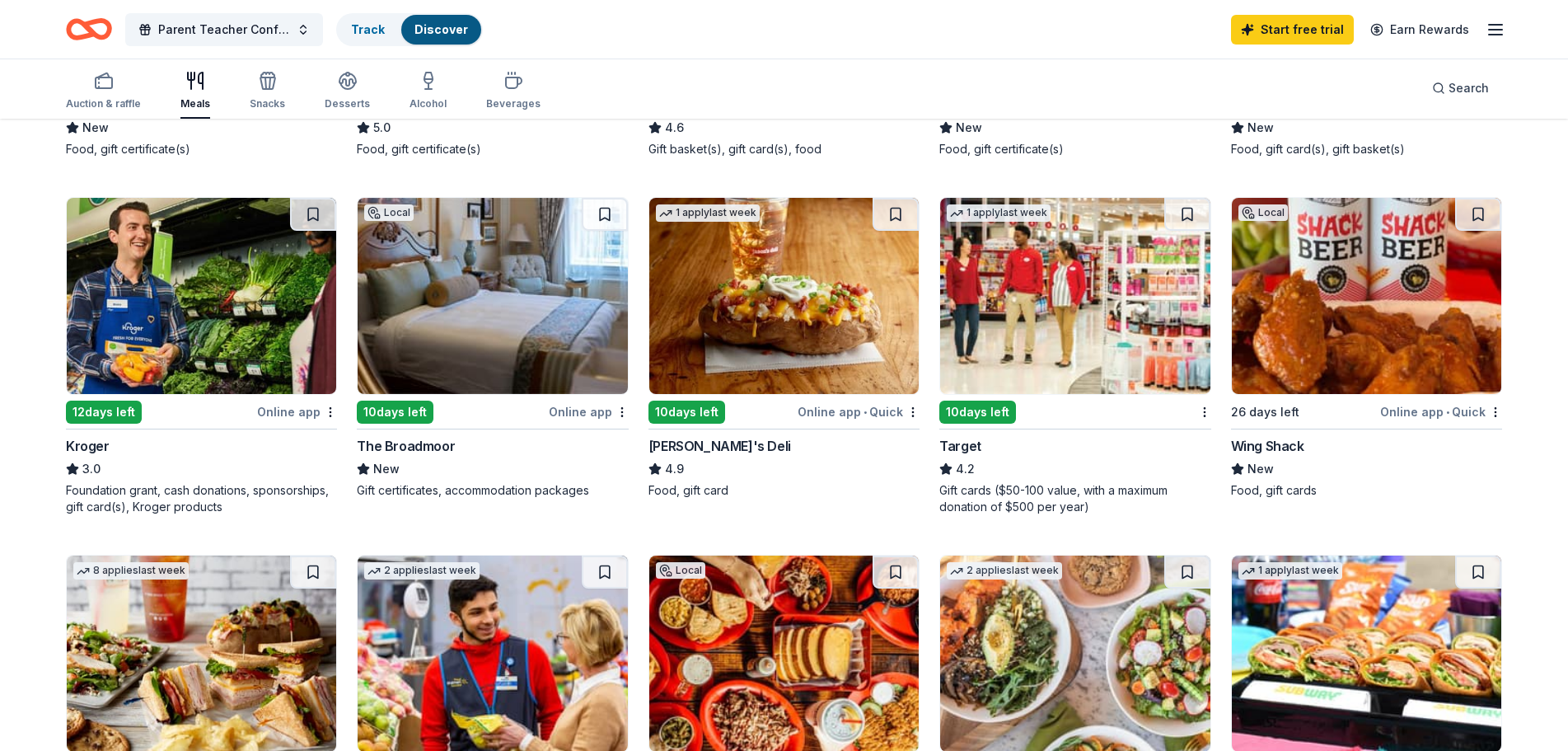
click at [1384, 356] on img at bounding box center [1367, 295] width 269 height 196
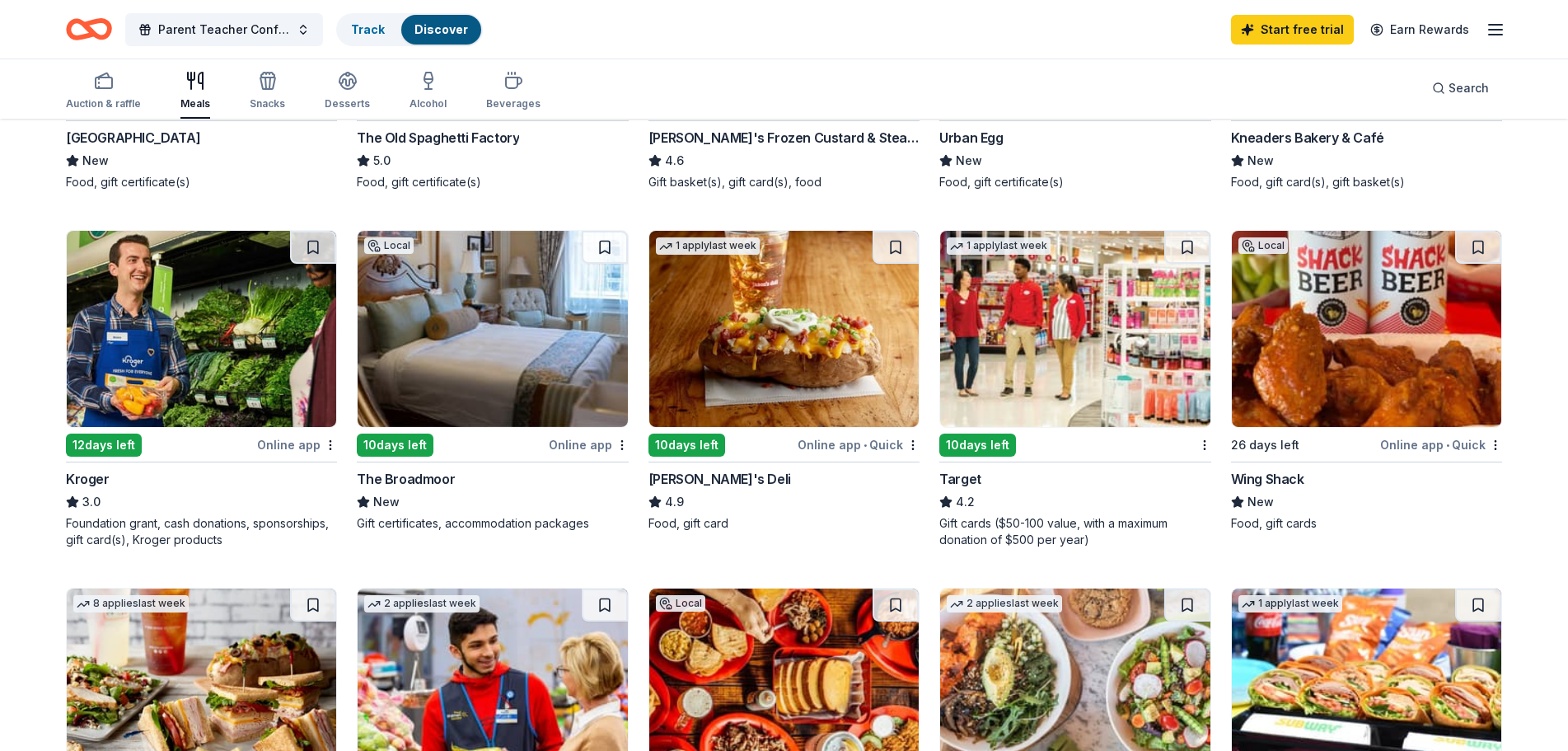
scroll to position [410, 0]
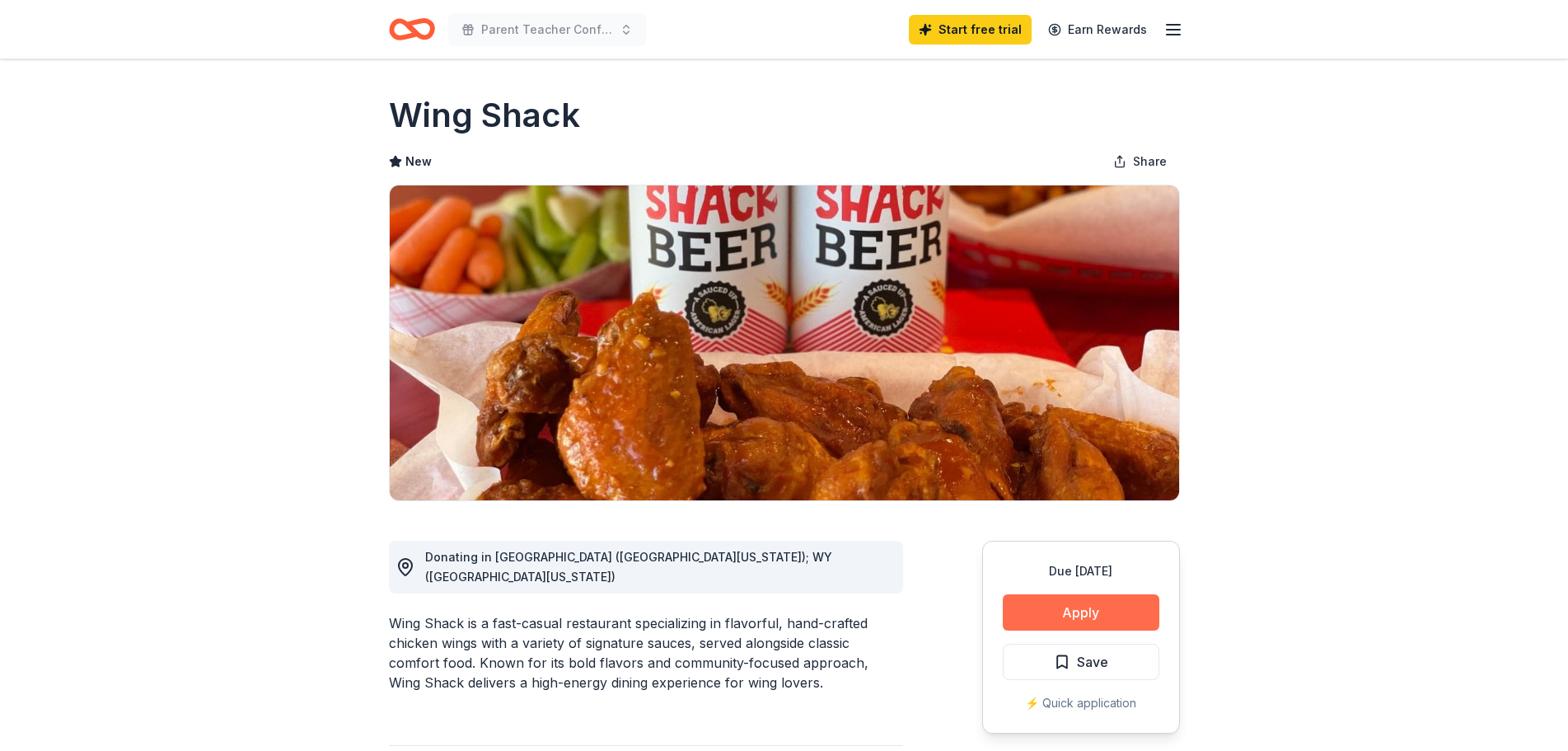
click at [1053, 617] on button "Apply" at bounding box center [1080, 612] width 157 height 36
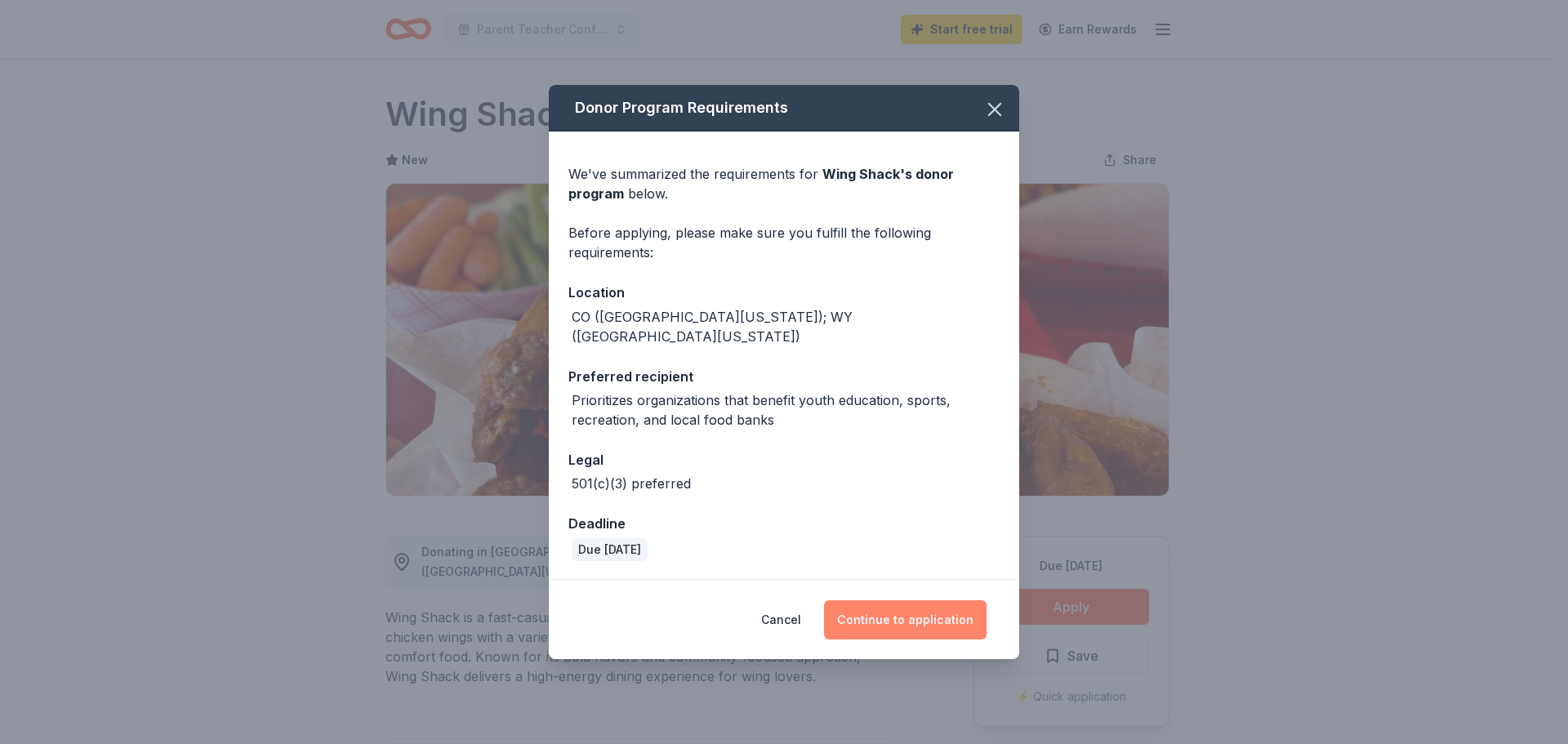
click at [885, 618] on button "Continue to application" at bounding box center [905, 619] width 163 height 40
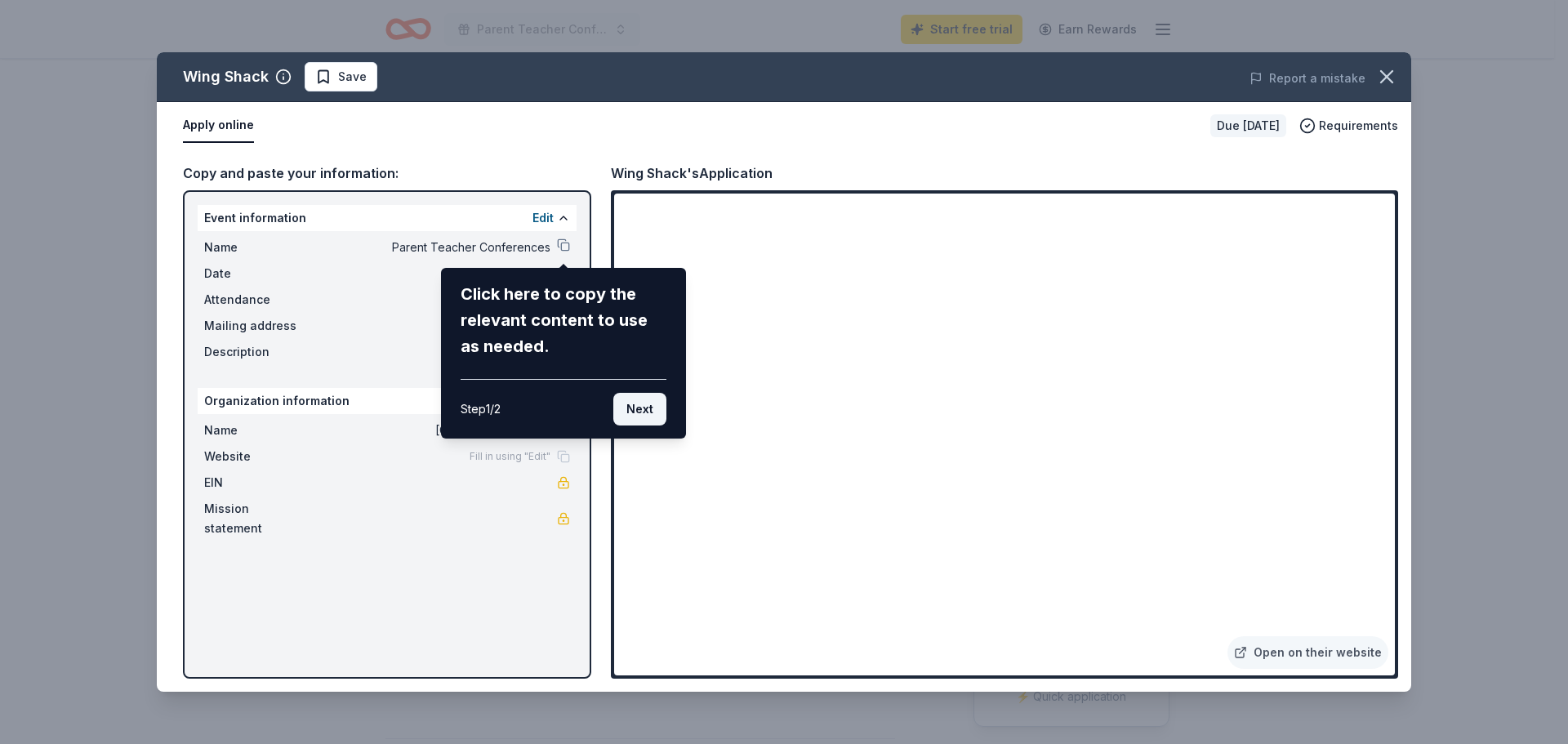
click at [630, 404] on button "Next" at bounding box center [639, 408] width 53 height 33
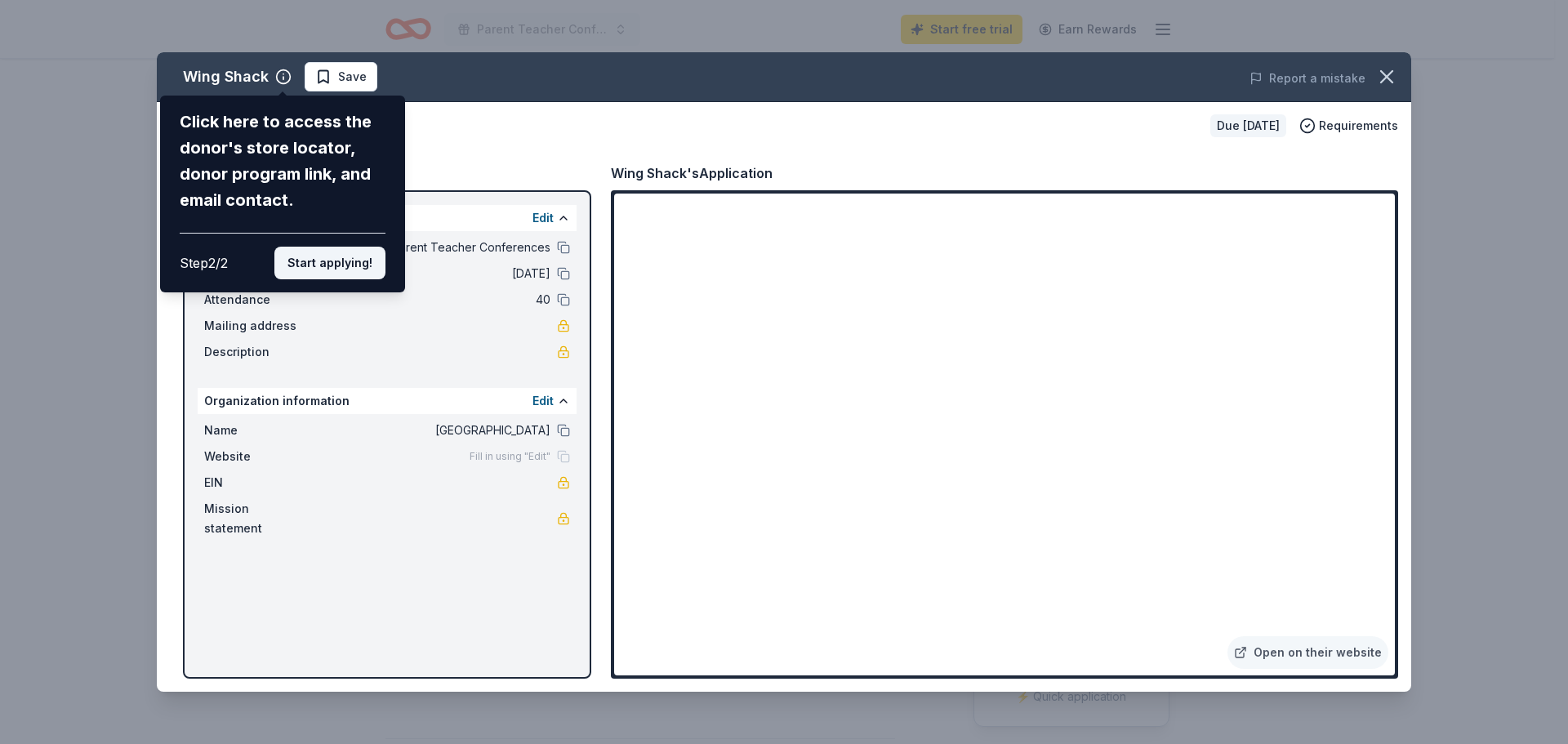
click at [298, 262] on button "Start applying!" at bounding box center [329, 263] width 111 height 33
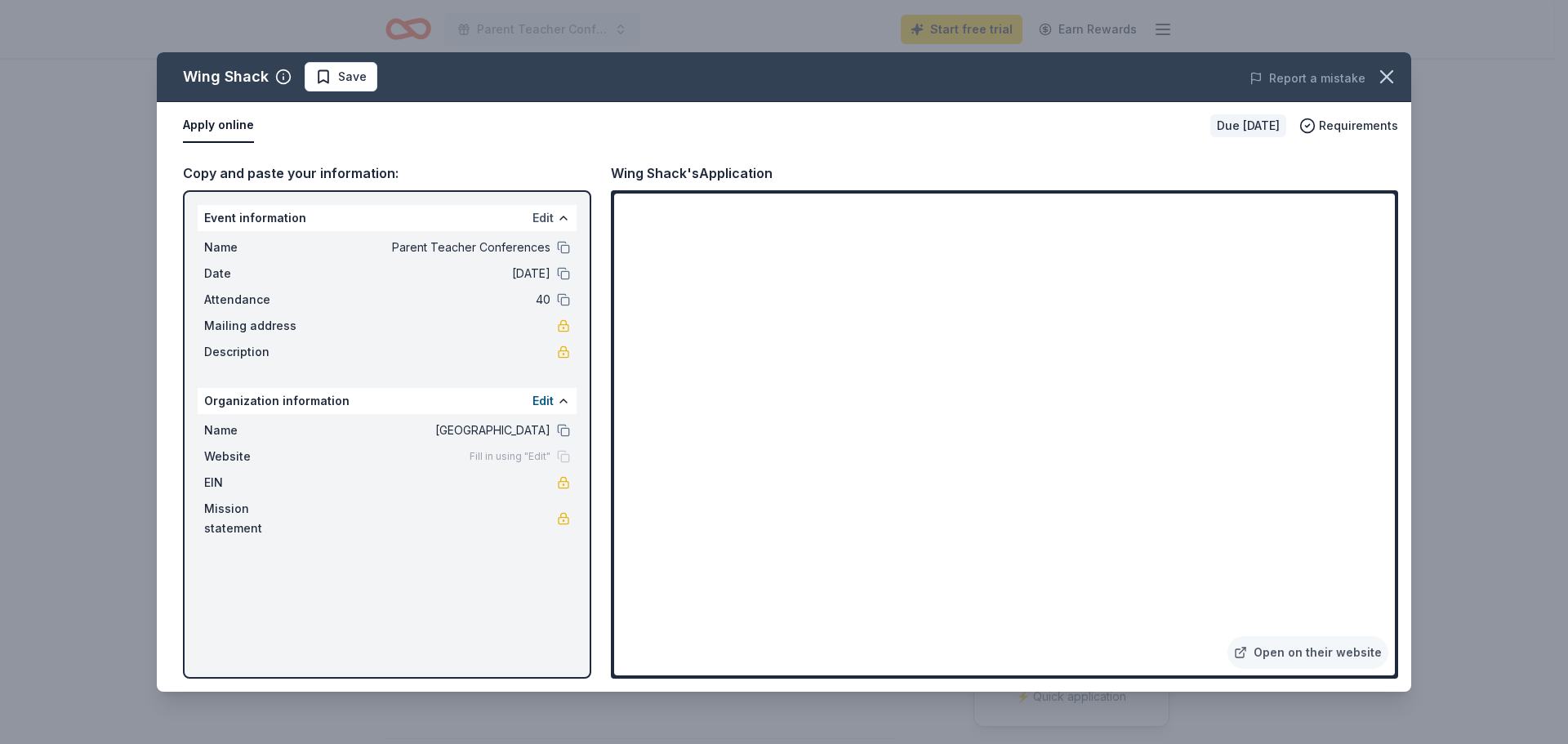
click at [538, 222] on button "Edit" at bounding box center [543, 218] width 21 height 19
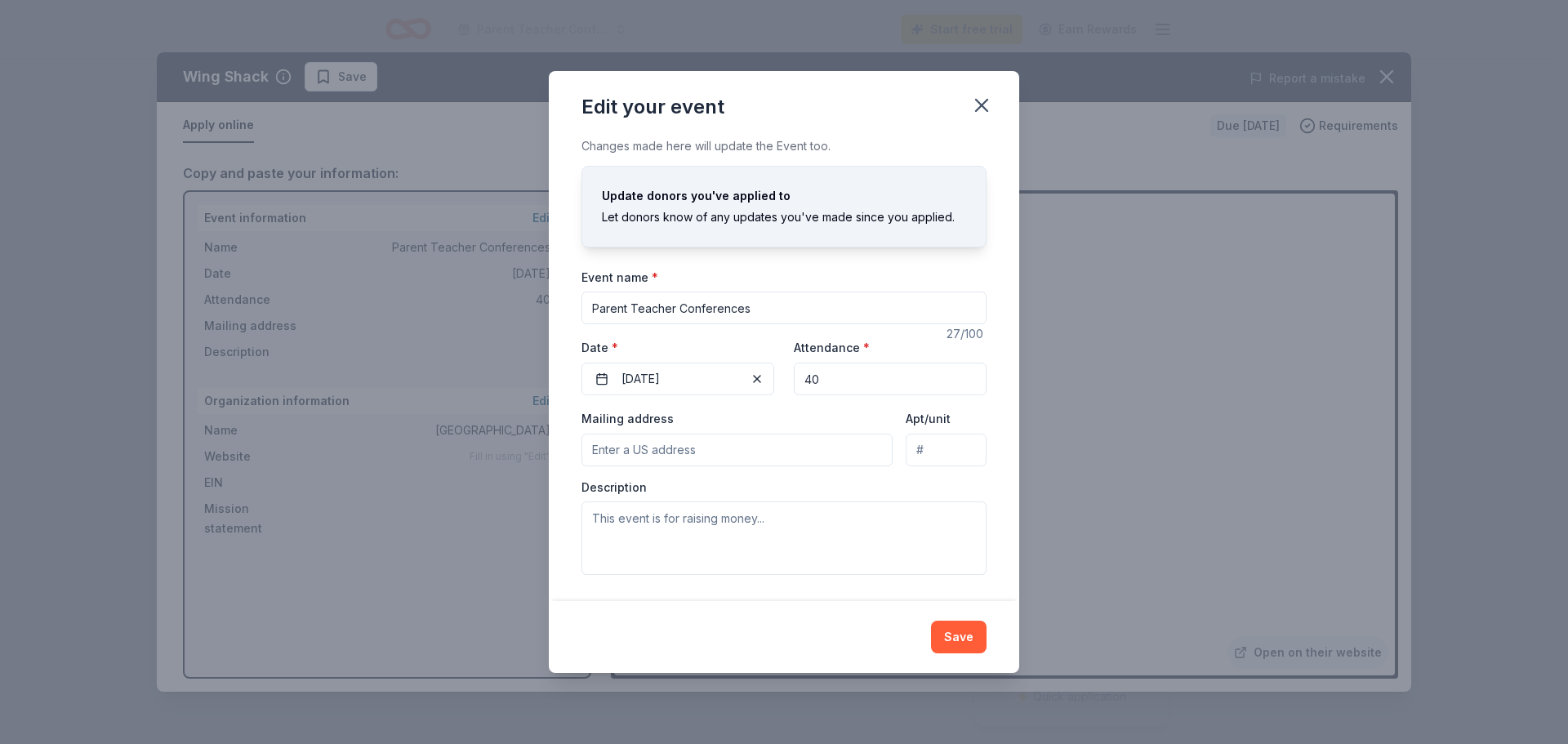
click at [756, 458] on input "Mailing address" at bounding box center [737, 450] width 311 height 33
type input "[STREET_ADDRESS][PERSON_NAME]"
click at [956, 629] on button "Save" at bounding box center [958, 636] width 55 height 33
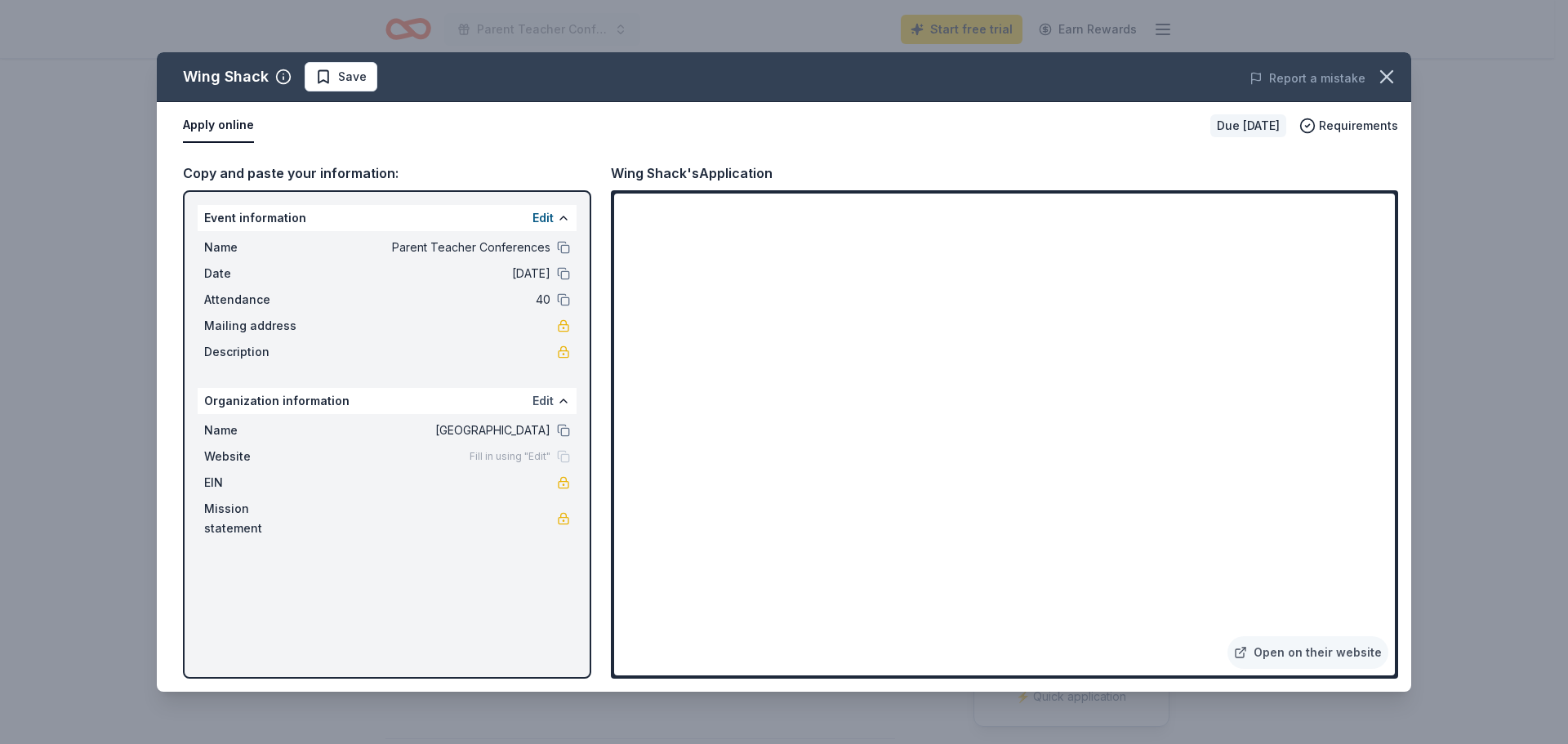
click at [543, 394] on button "Edit" at bounding box center [543, 401] width 21 height 19
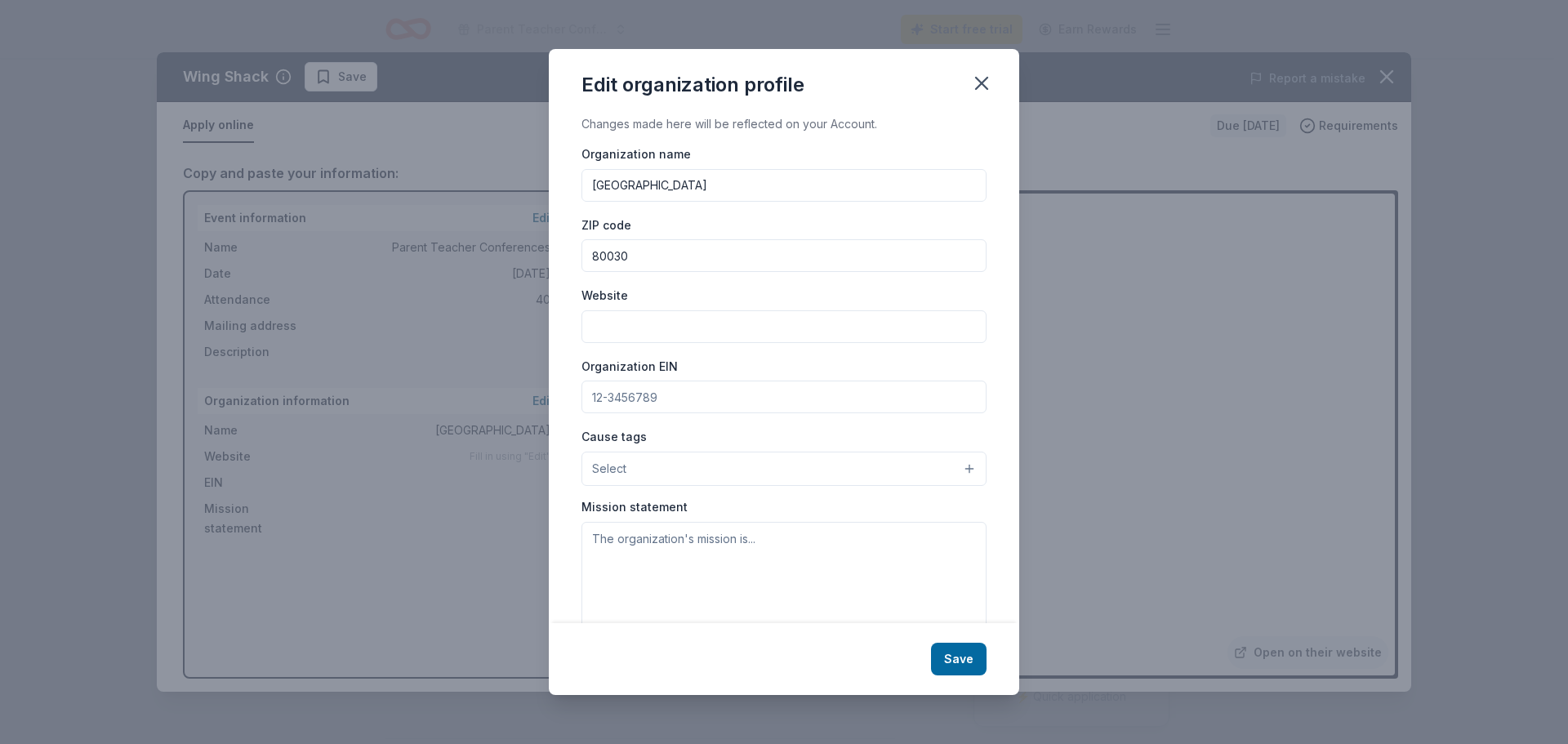
scroll to position [38, 0]
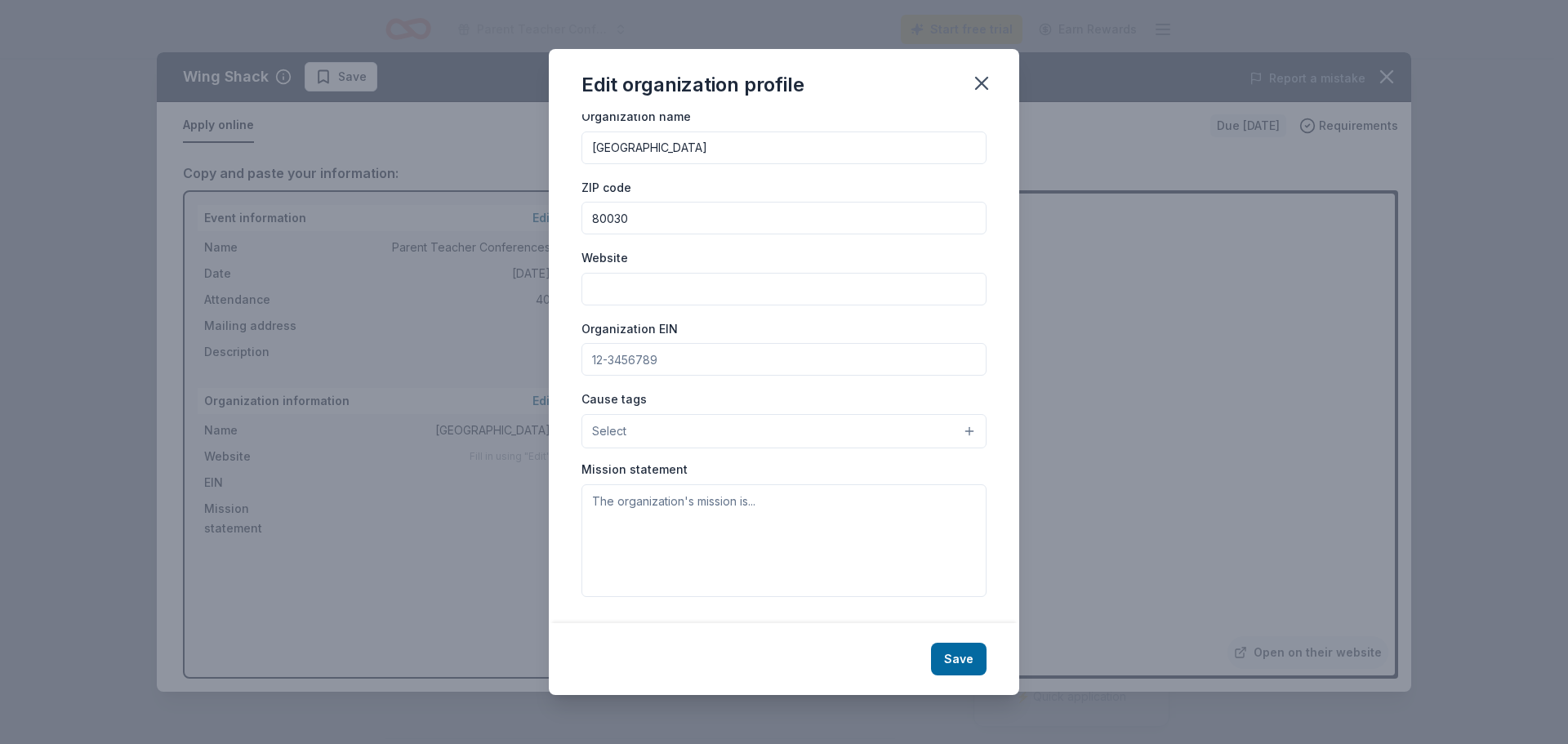
click at [771, 423] on button "Select" at bounding box center [784, 430] width 405 height 34
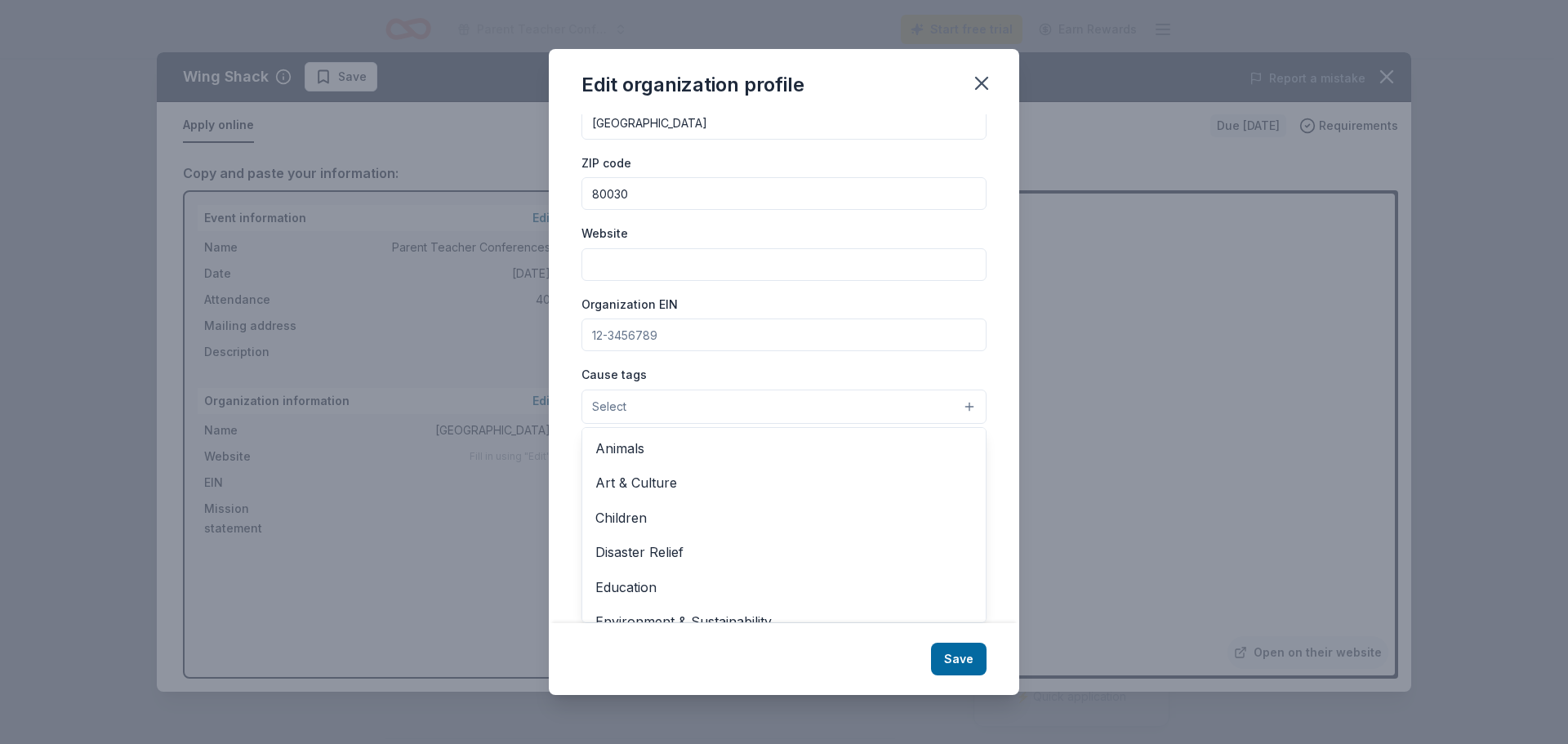
scroll to position [7, 0]
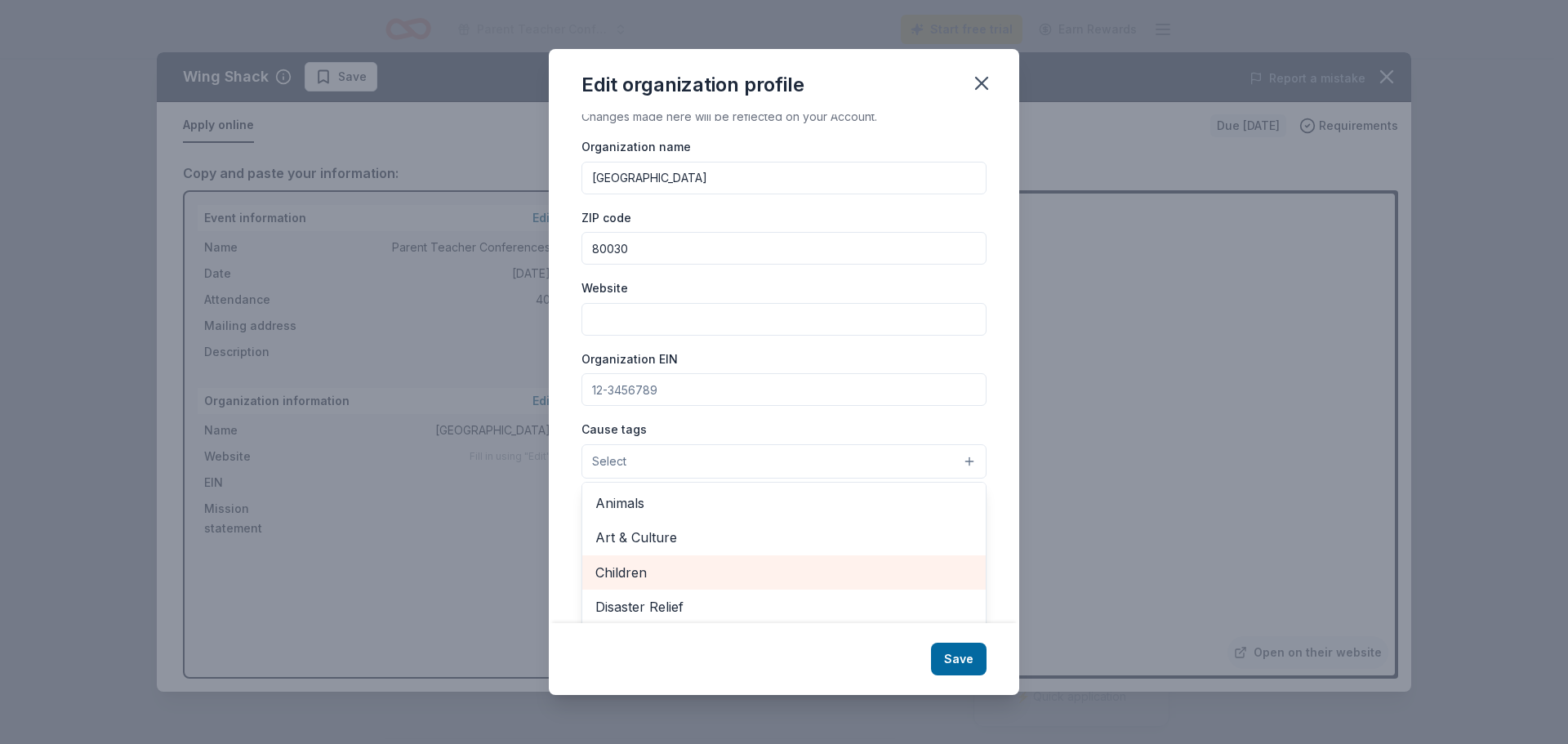
click at [612, 567] on span "Children" at bounding box center [784, 572] width 377 height 21
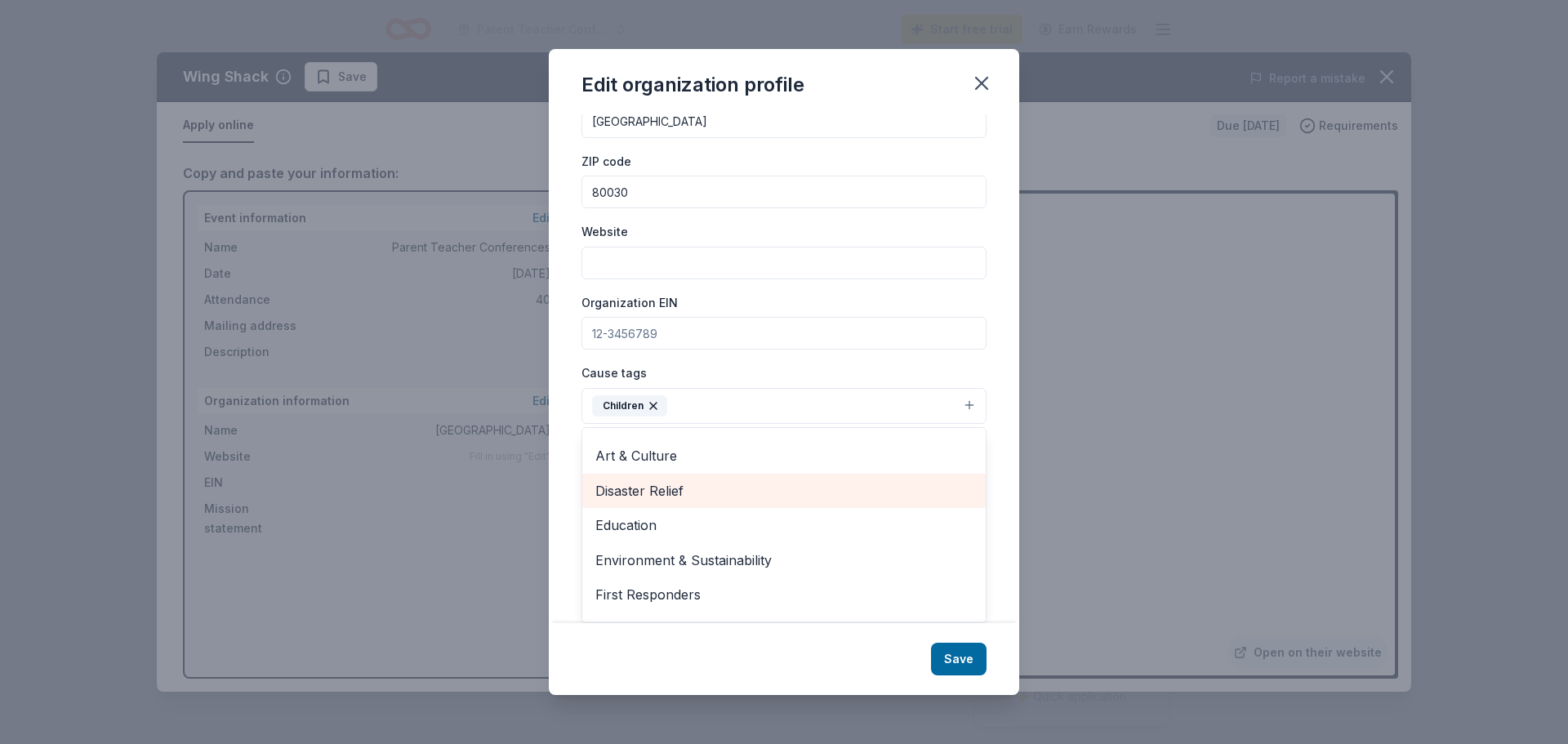
scroll to position [109, 0]
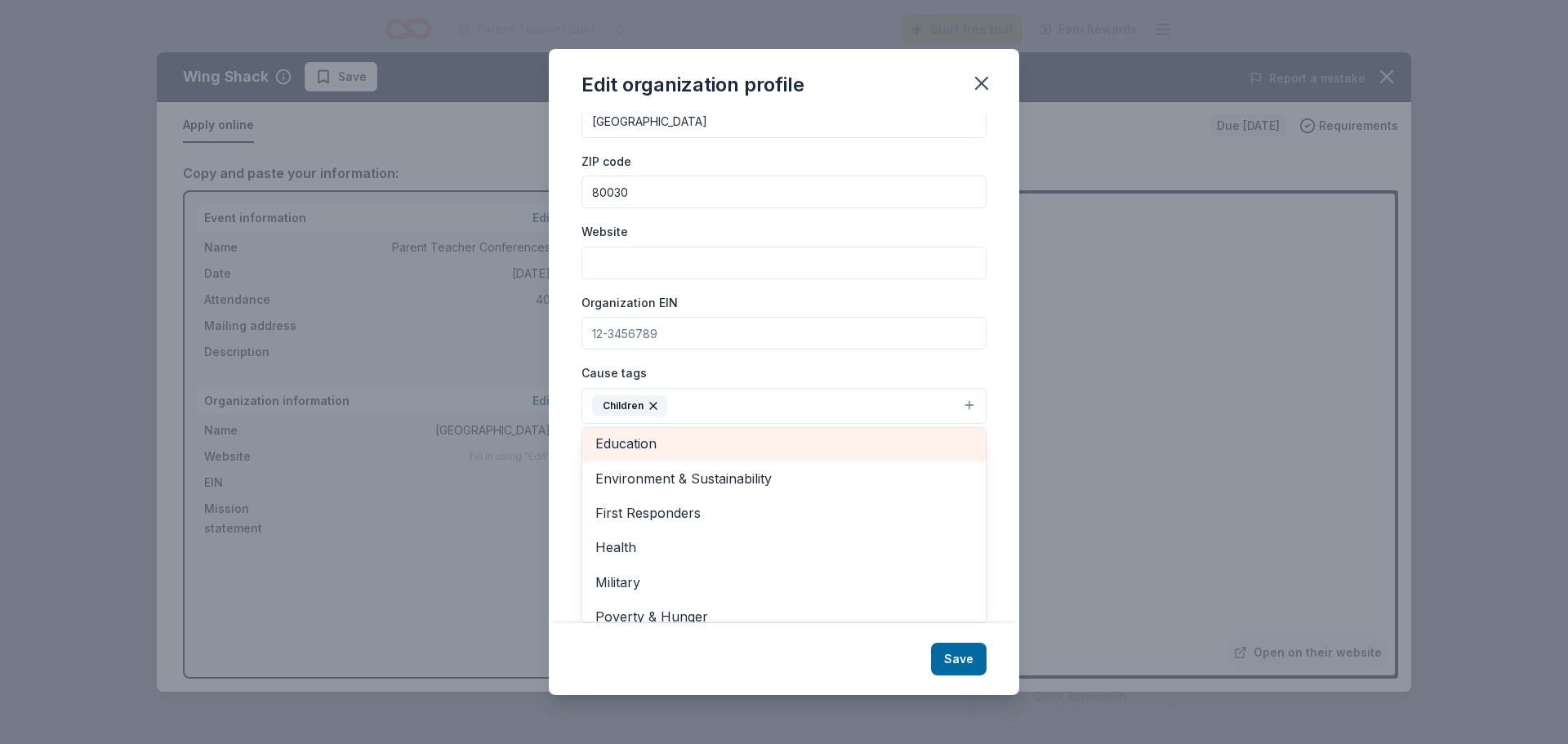
click at [661, 448] on span "Education" at bounding box center [784, 444] width 377 height 21
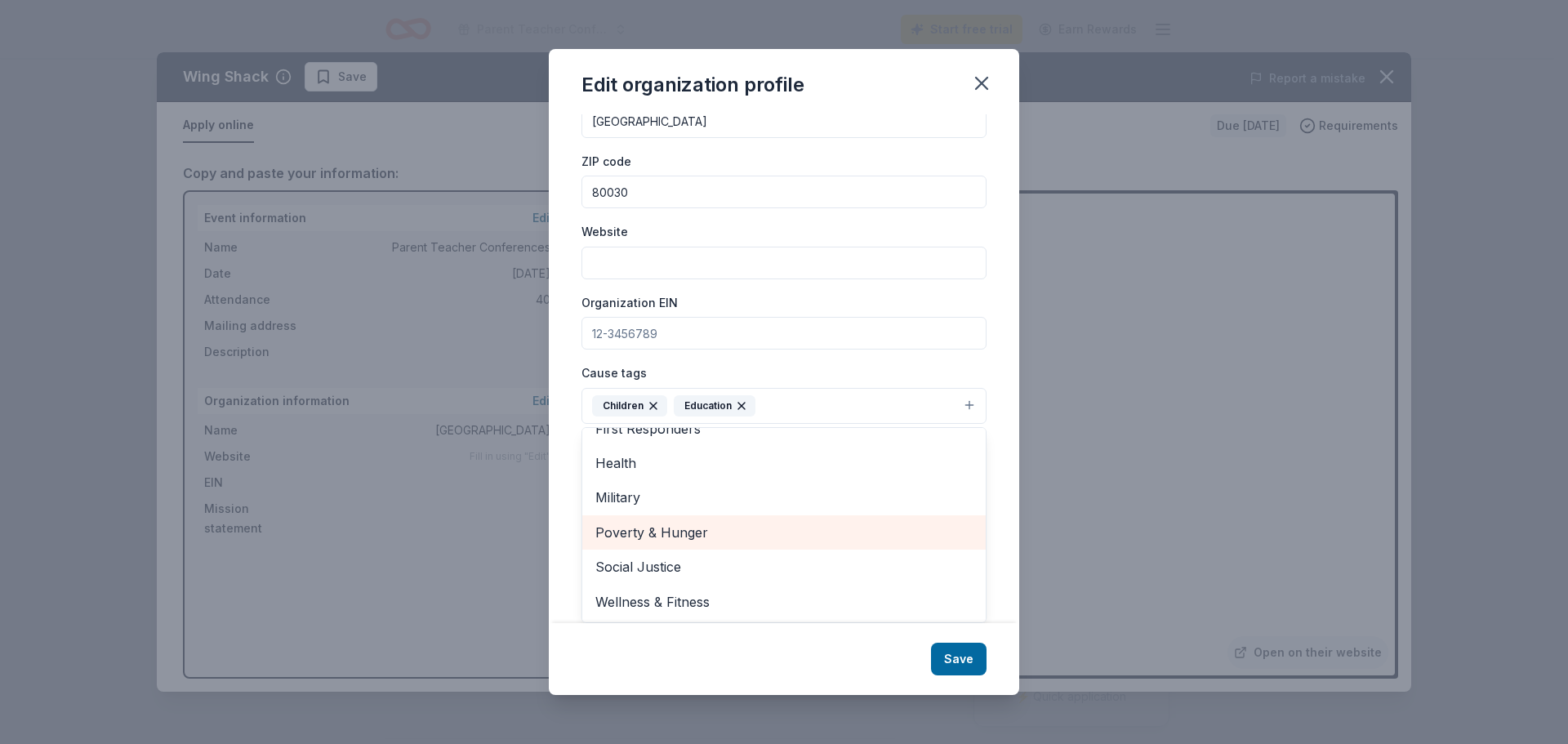
scroll to position [158, 0]
click at [753, 368] on div "Cause tags Children Education Animals Art & Culture Disaster Relief Environment…" at bounding box center [784, 394] width 405 height 61
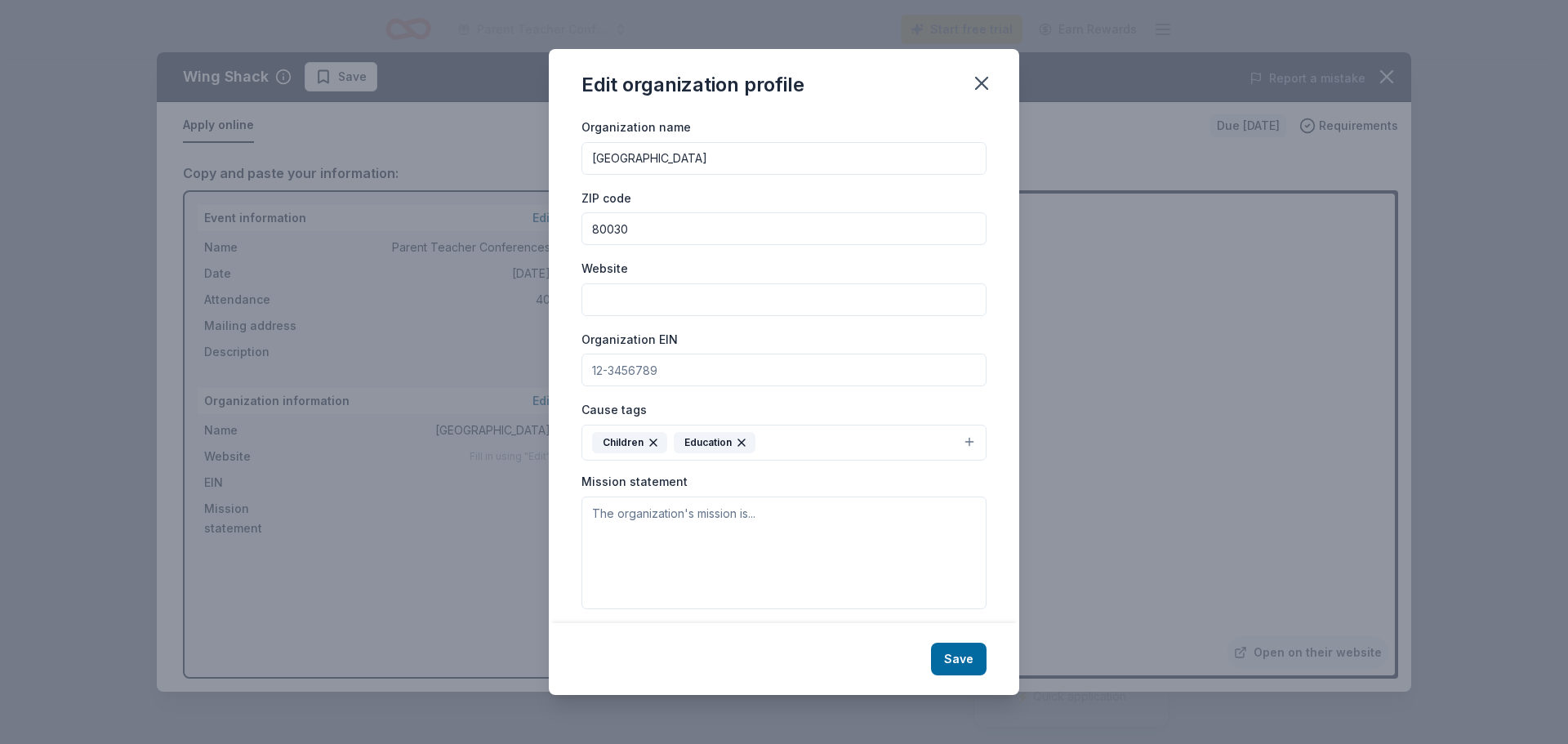
scroll to position [0, 0]
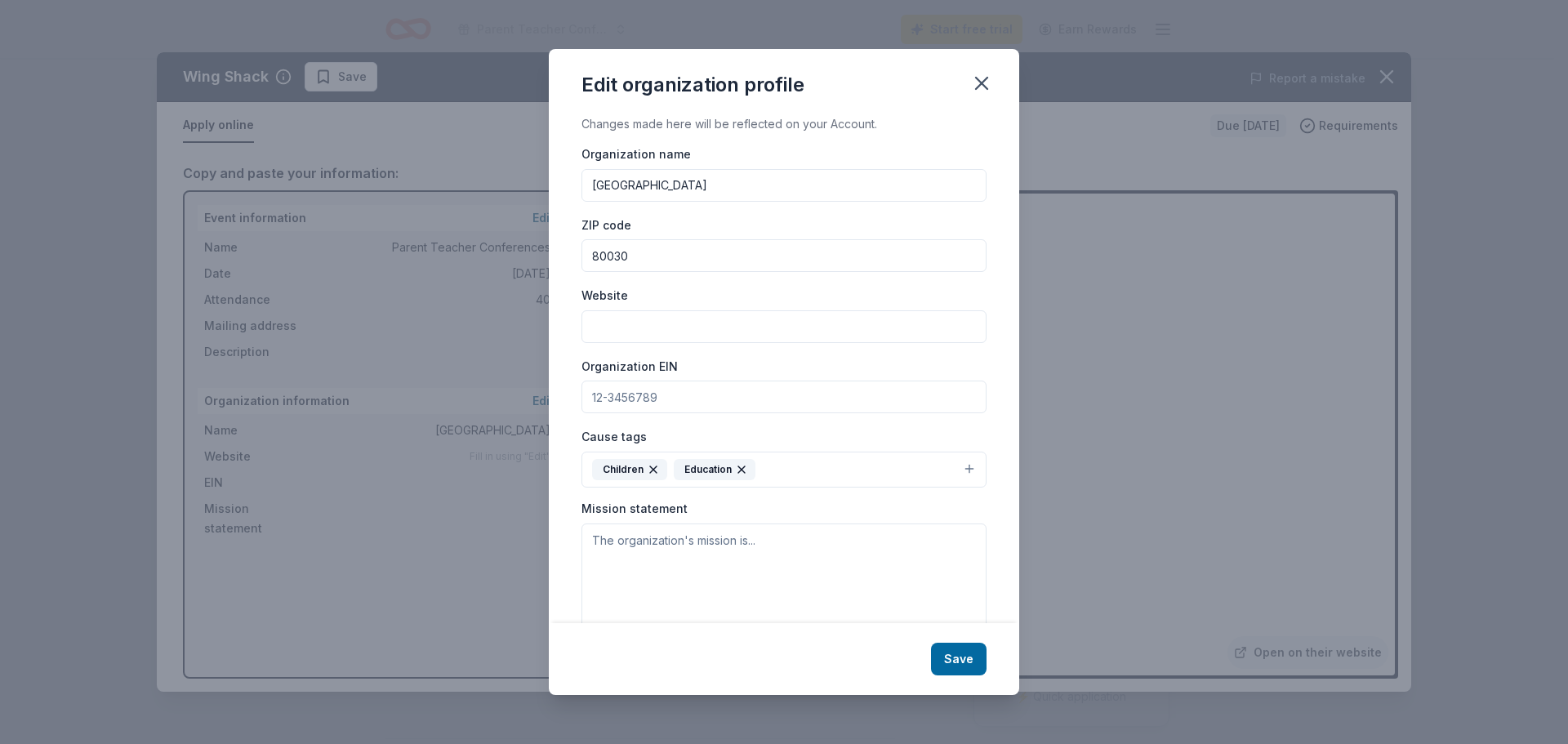
click at [606, 330] on input "Website" at bounding box center [784, 326] width 405 height 33
paste input "[URL][DOMAIN_NAME]"
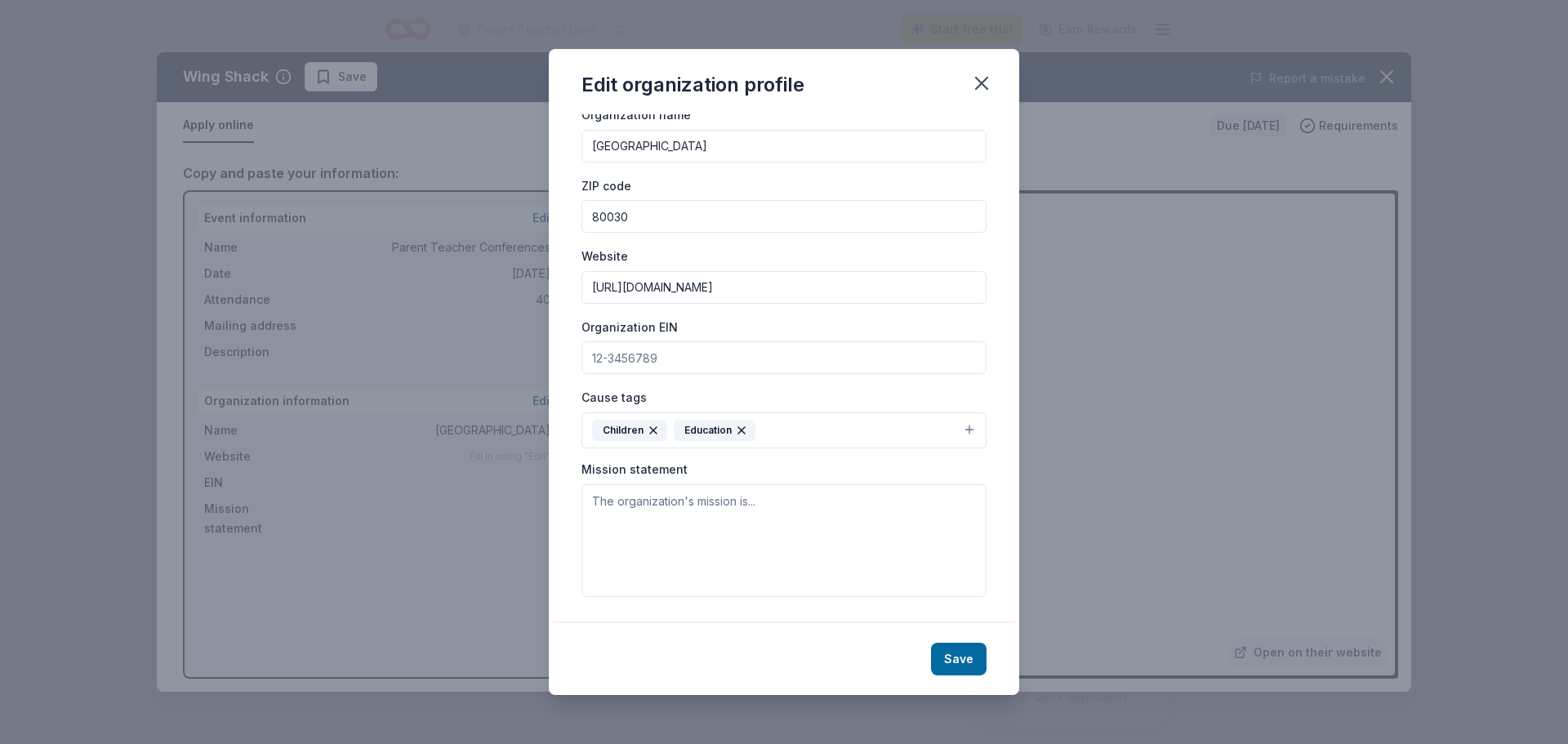
scroll to position [12, 0]
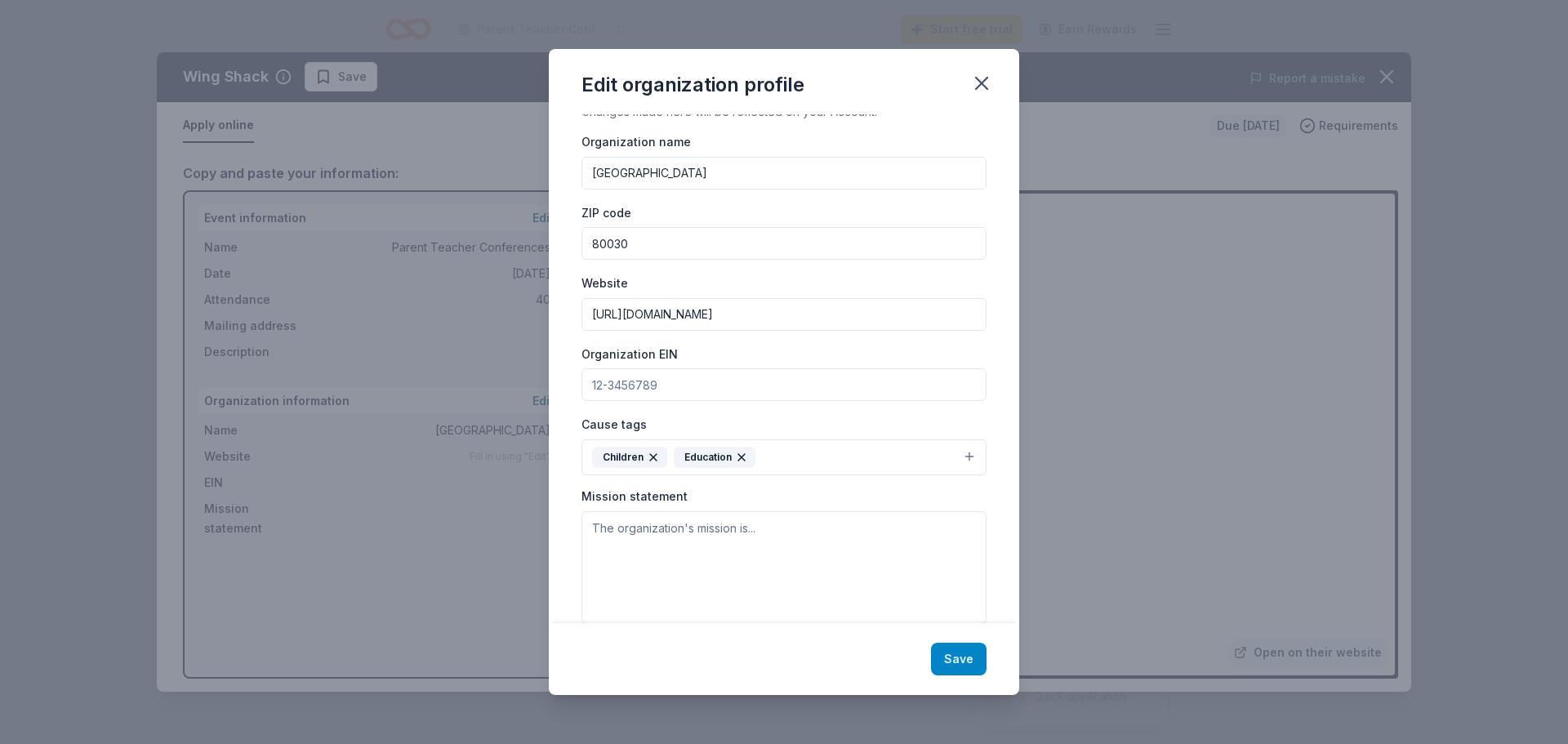
type input "[URL][DOMAIN_NAME]"
drag, startPoint x: 942, startPoint y: 651, endPoint x: 1351, endPoint y: 429, distance: 465.4
click at [1013, 525] on div "Edit organization profile Changes made here will be reflected on your Account. …" at bounding box center [784, 372] width 470 height 646
paste textarea "[GEOGRAPHIC_DATA] is an alternative high school grounded in the development and…"
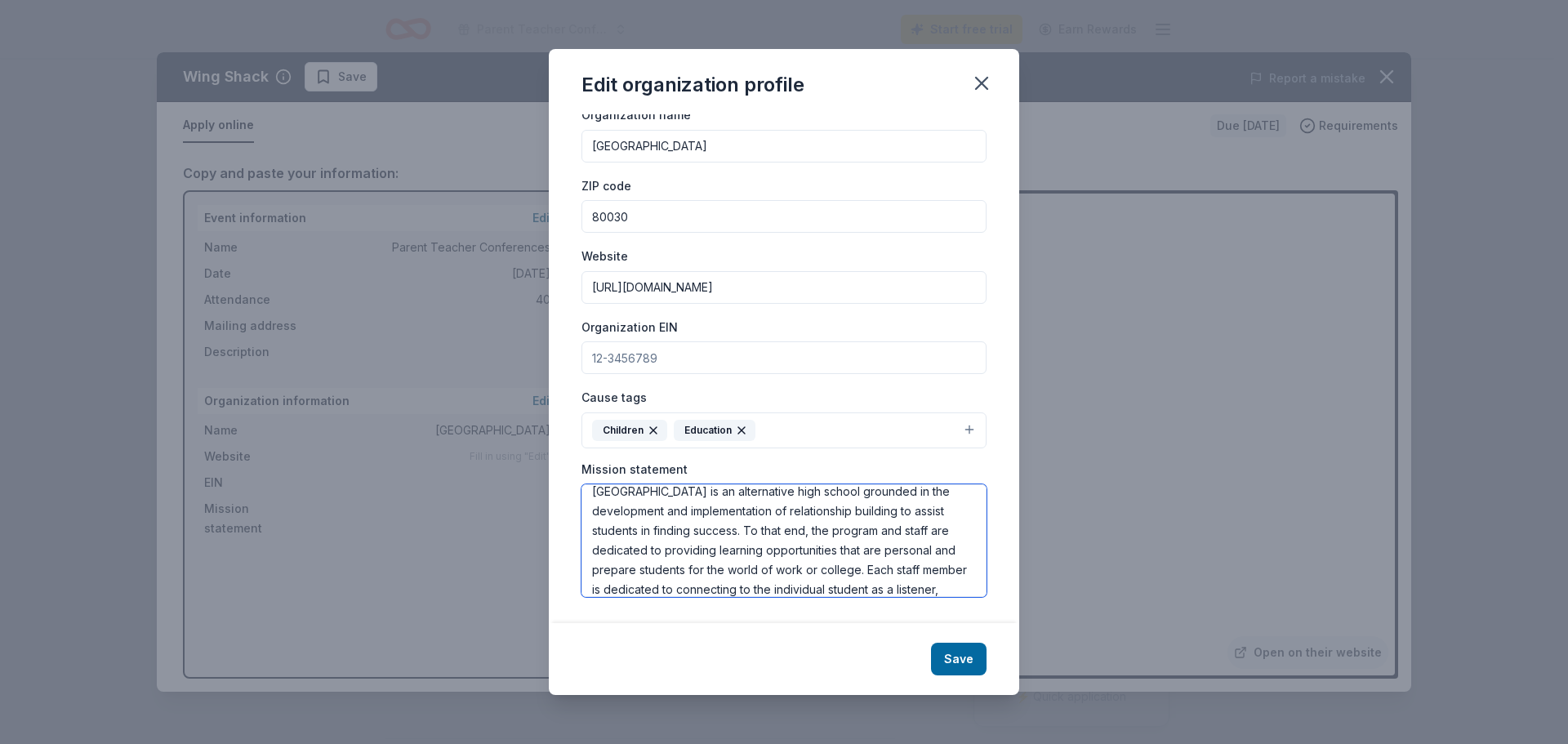
scroll to position [40, 0]
type textarea "[GEOGRAPHIC_DATA] is an alternative high school grounded in the development and…"
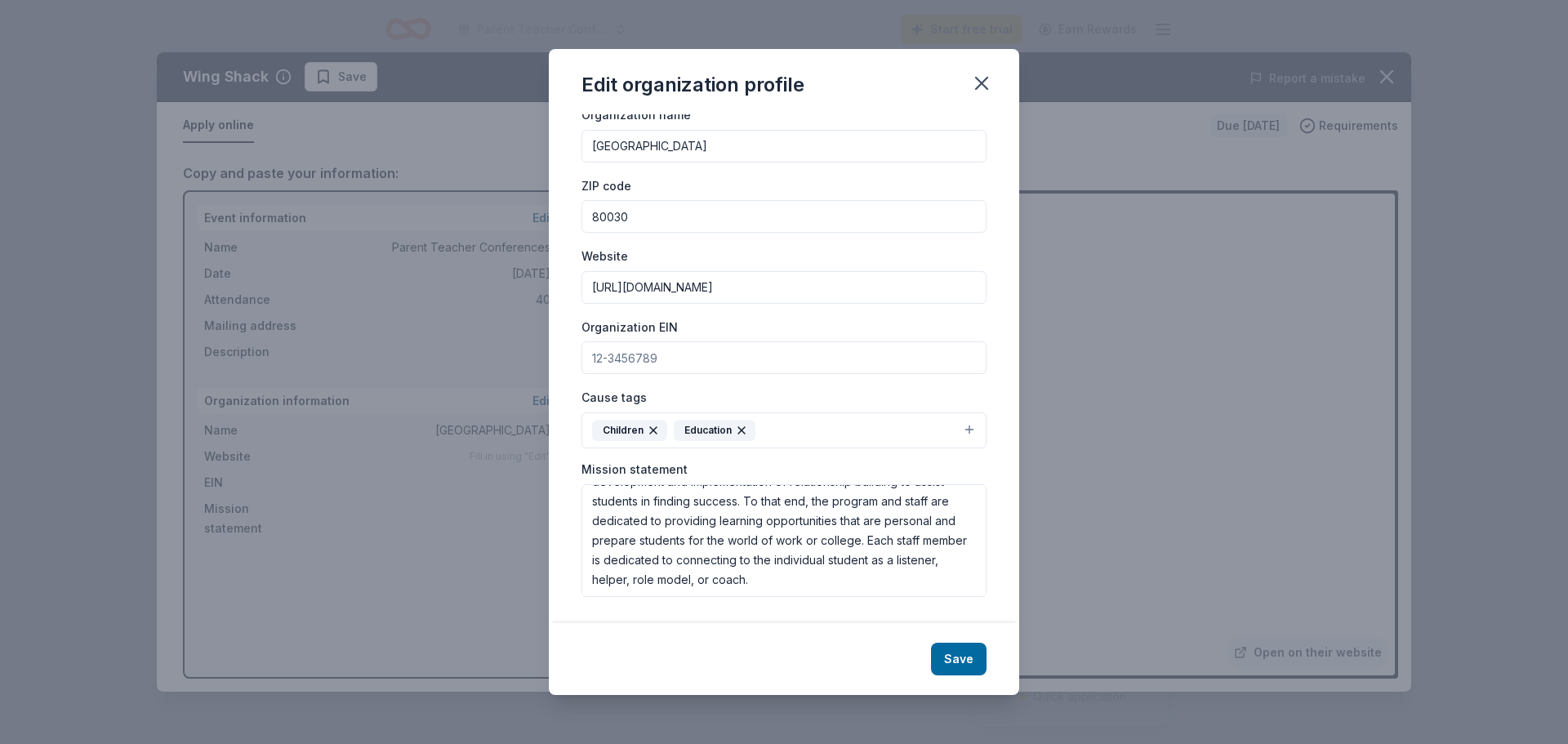
drag, startPoint x: 965, startPoint y: 651, endPoint x: 790, endPoint y: 332, distance: 363.8
click at [790, 332] on div "Edit organization profile Changes made here will be reflected on your Account. …" at bounding box center [784, 372] width 470 height 646
click at [957, 665] on button "Save" at bounding box center [958, 659] width 55 height 33
